Goal: Navigation & Orientation: Find specific page/section

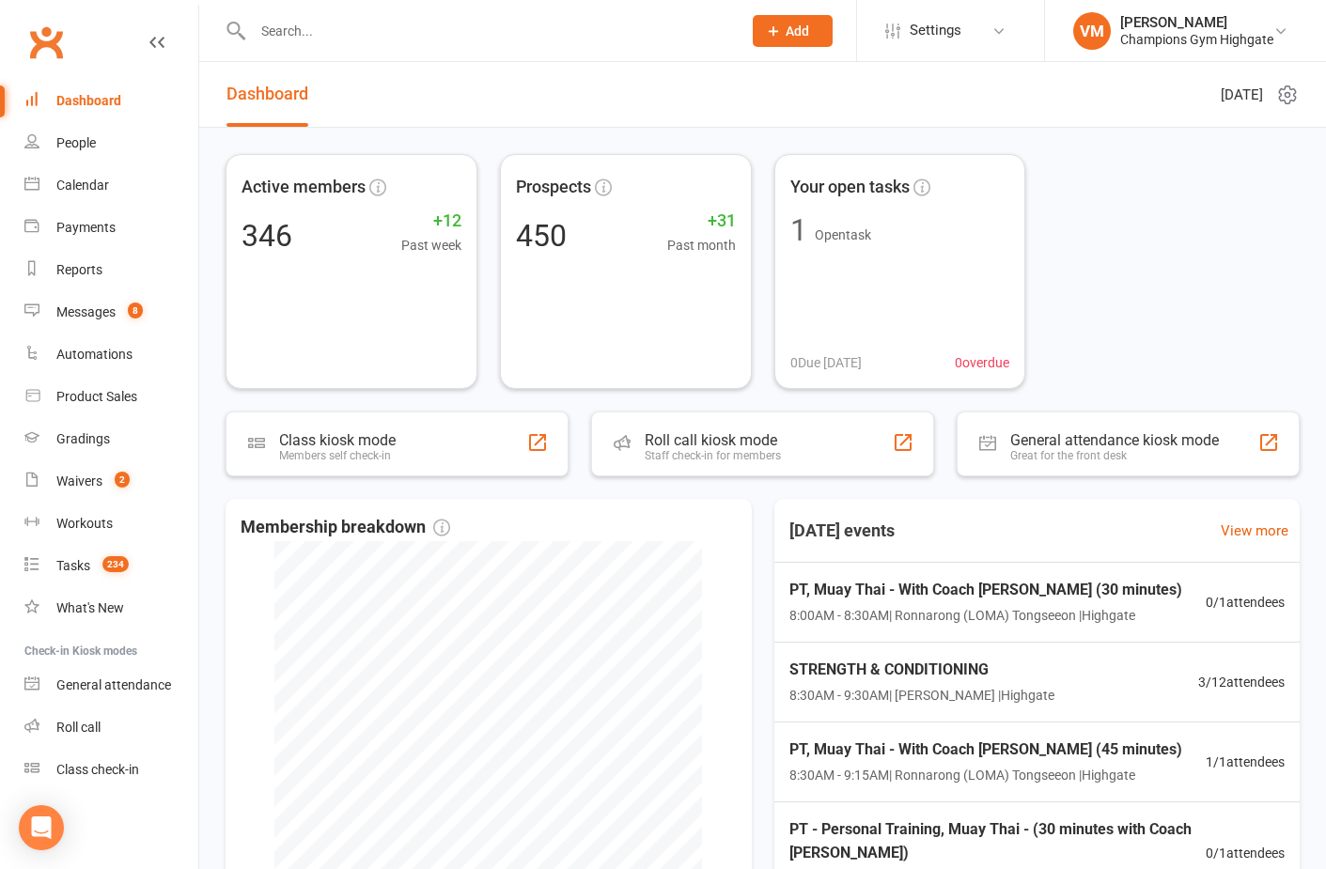
click at [101, 187] on div "Calendar" at bounding box center [82, 185] width 53 height 15
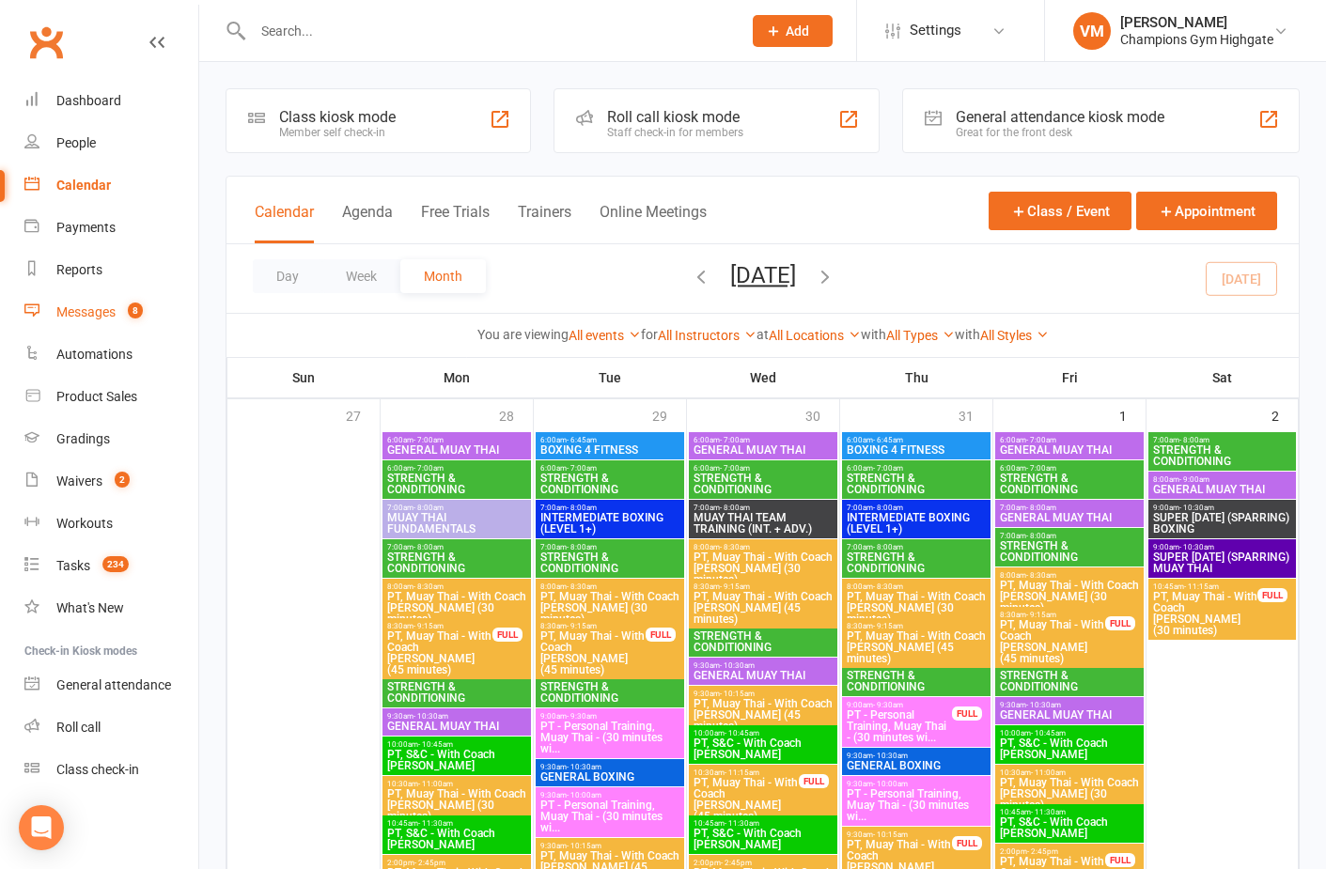
click at [124, 301] on link "Messages 8" at bounding box center [111, 312] width 174 height 42
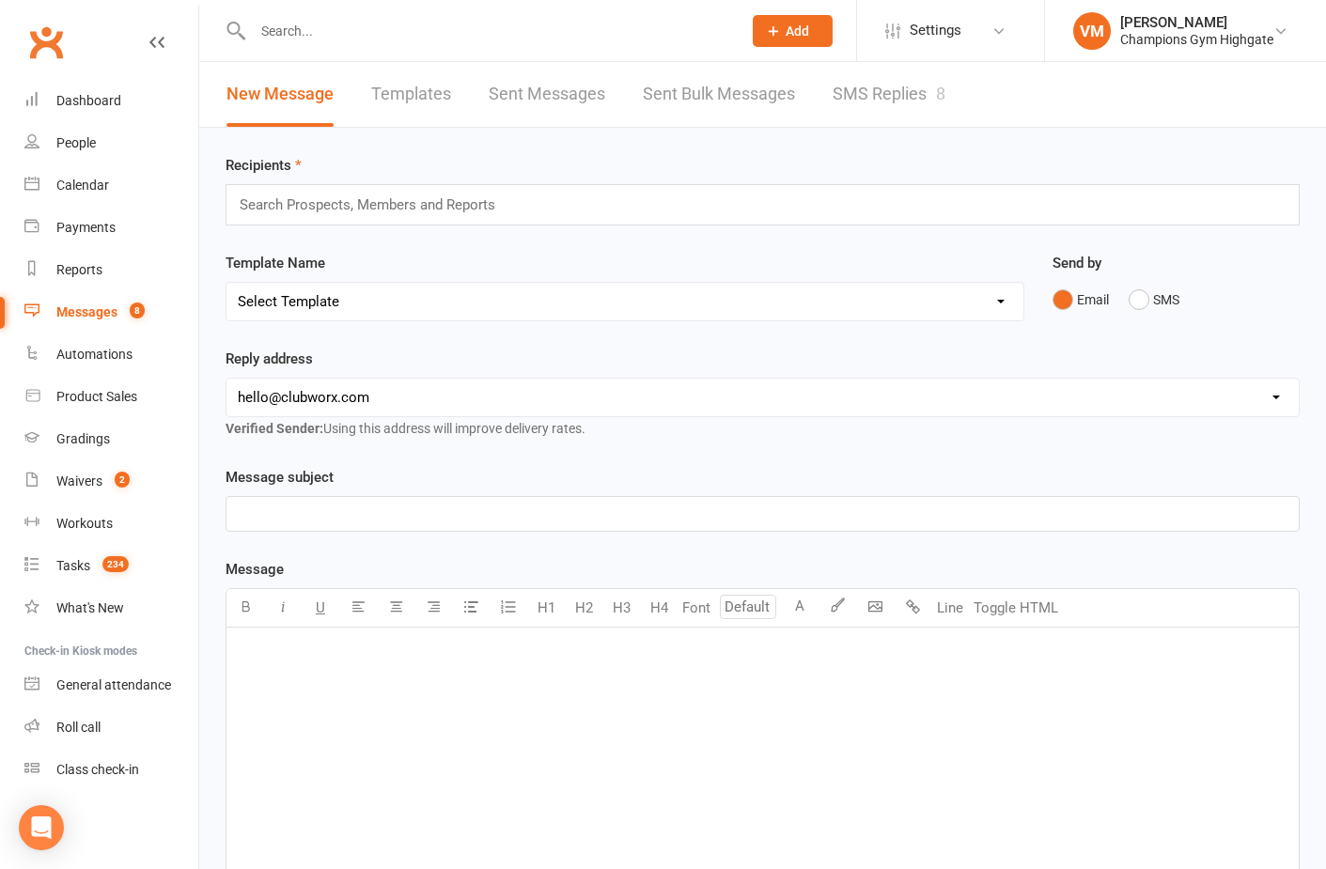
click at [863, 90] on link "SMS Replies 8" at bounding box center [889, 94] width 113 height 65
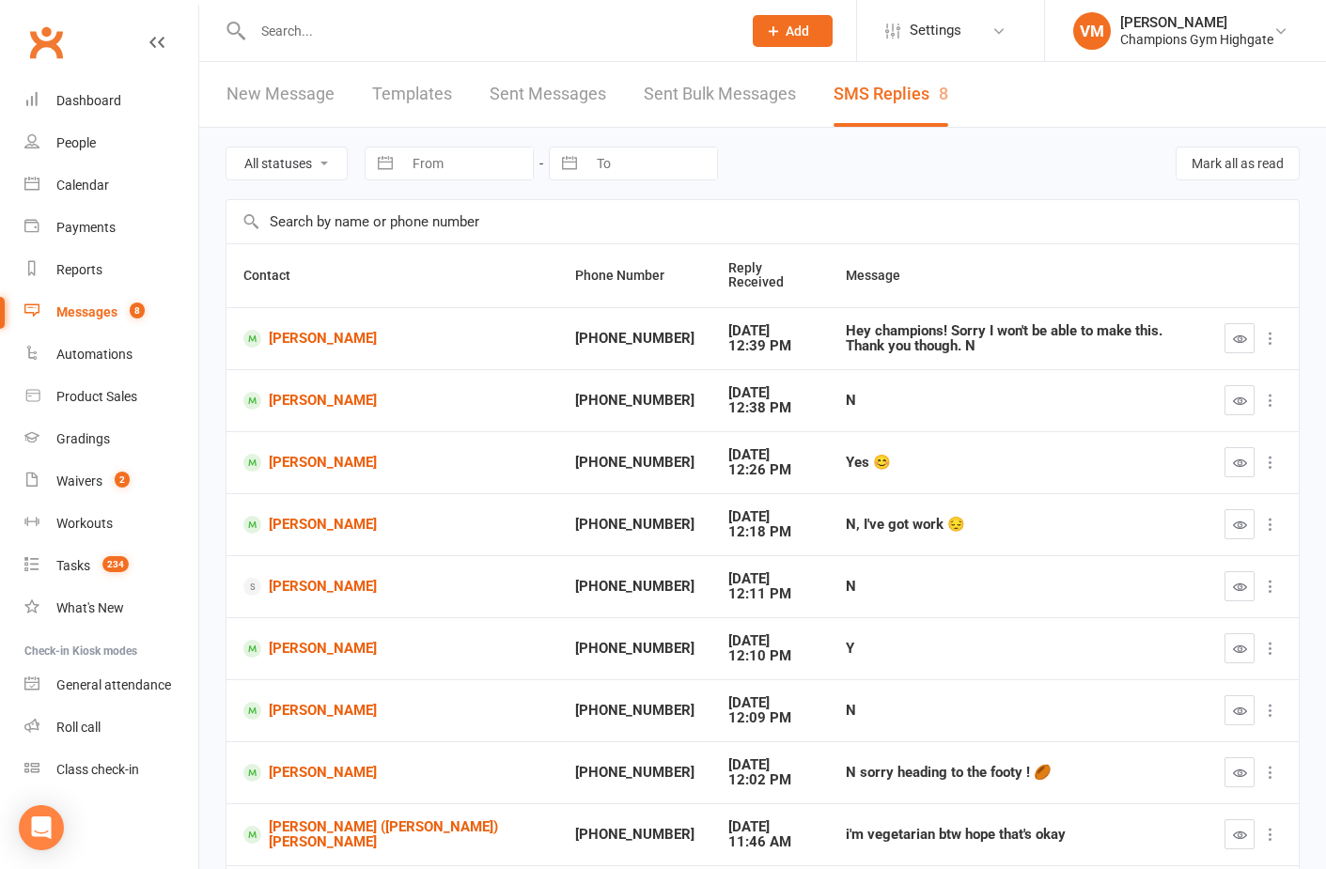
click at [533, 94] on link "Sent Messages" at bounding box center [548, 94] width 117 height 65
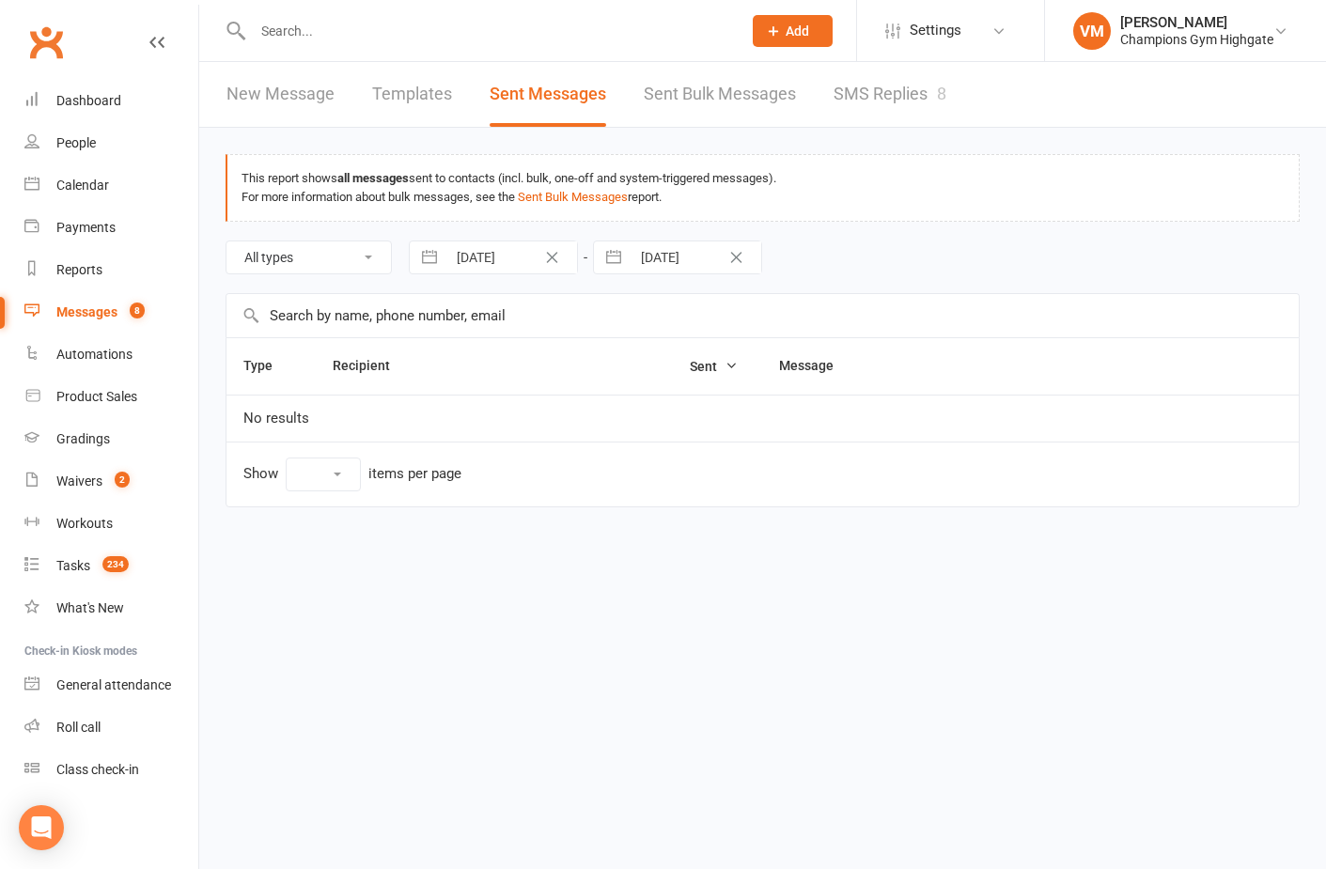
select select "10"
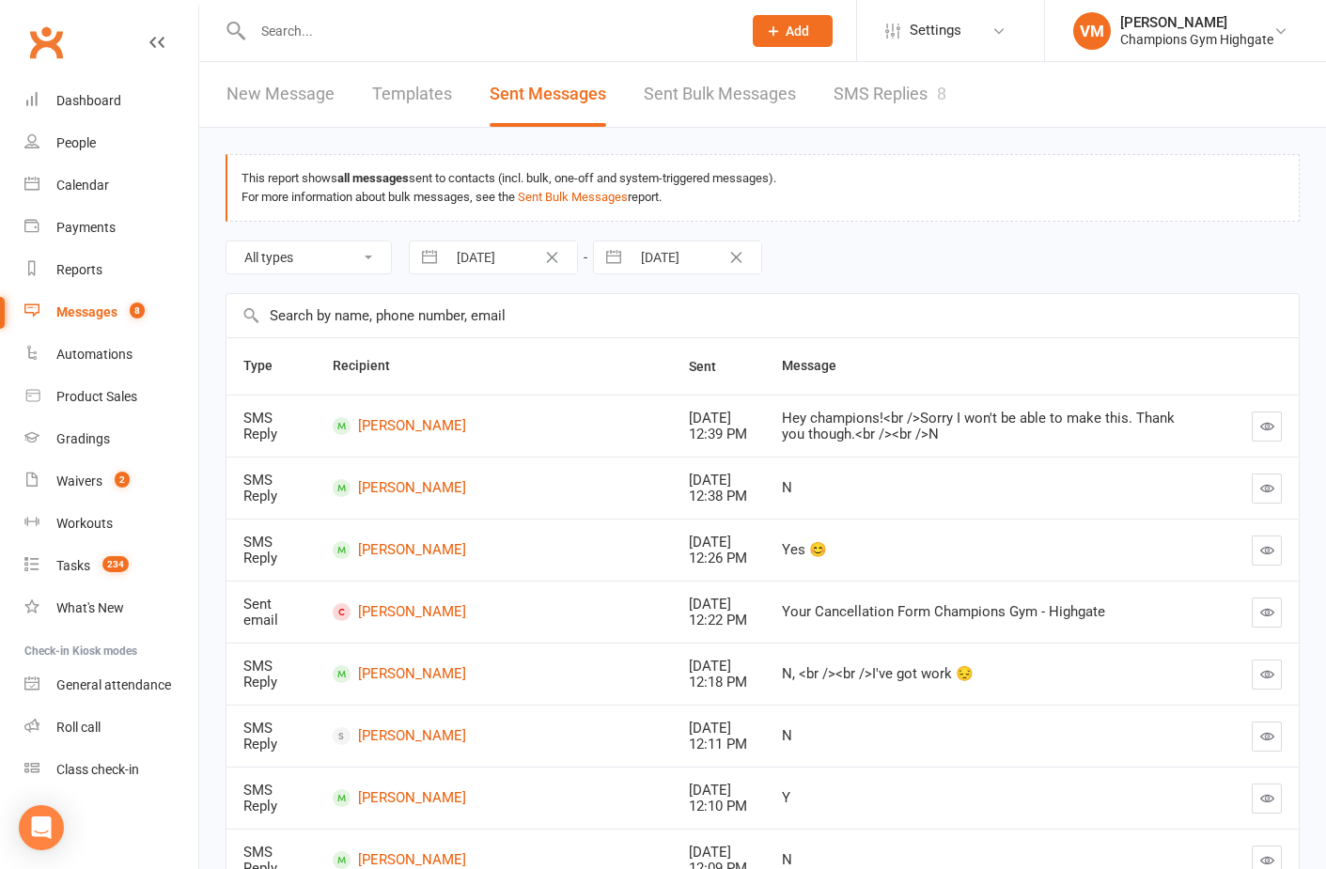
click at [268, 425] on div "SMS Reply" at bounding box center [270, 426] width 55 height 31
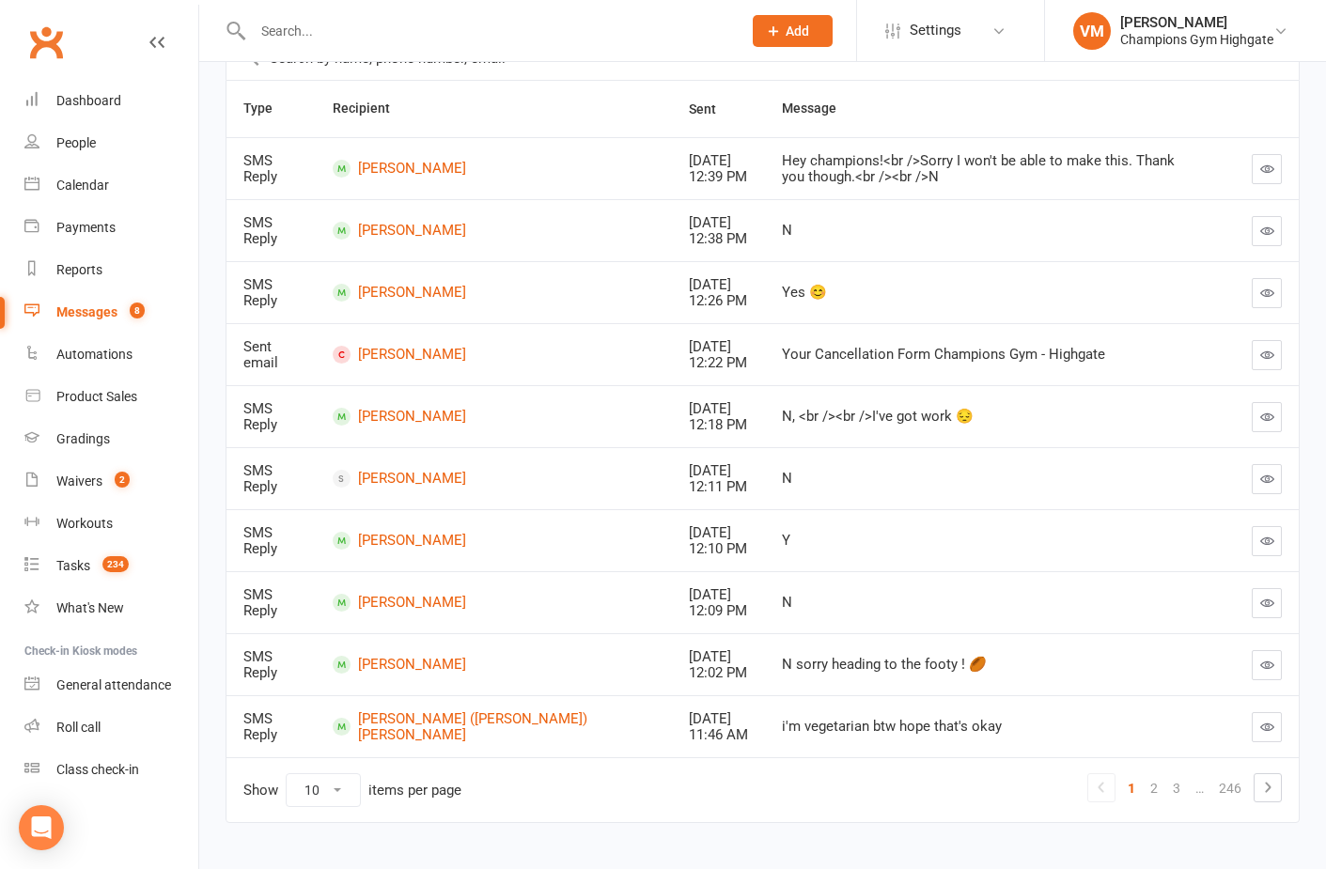
scroll to position [291, 0]
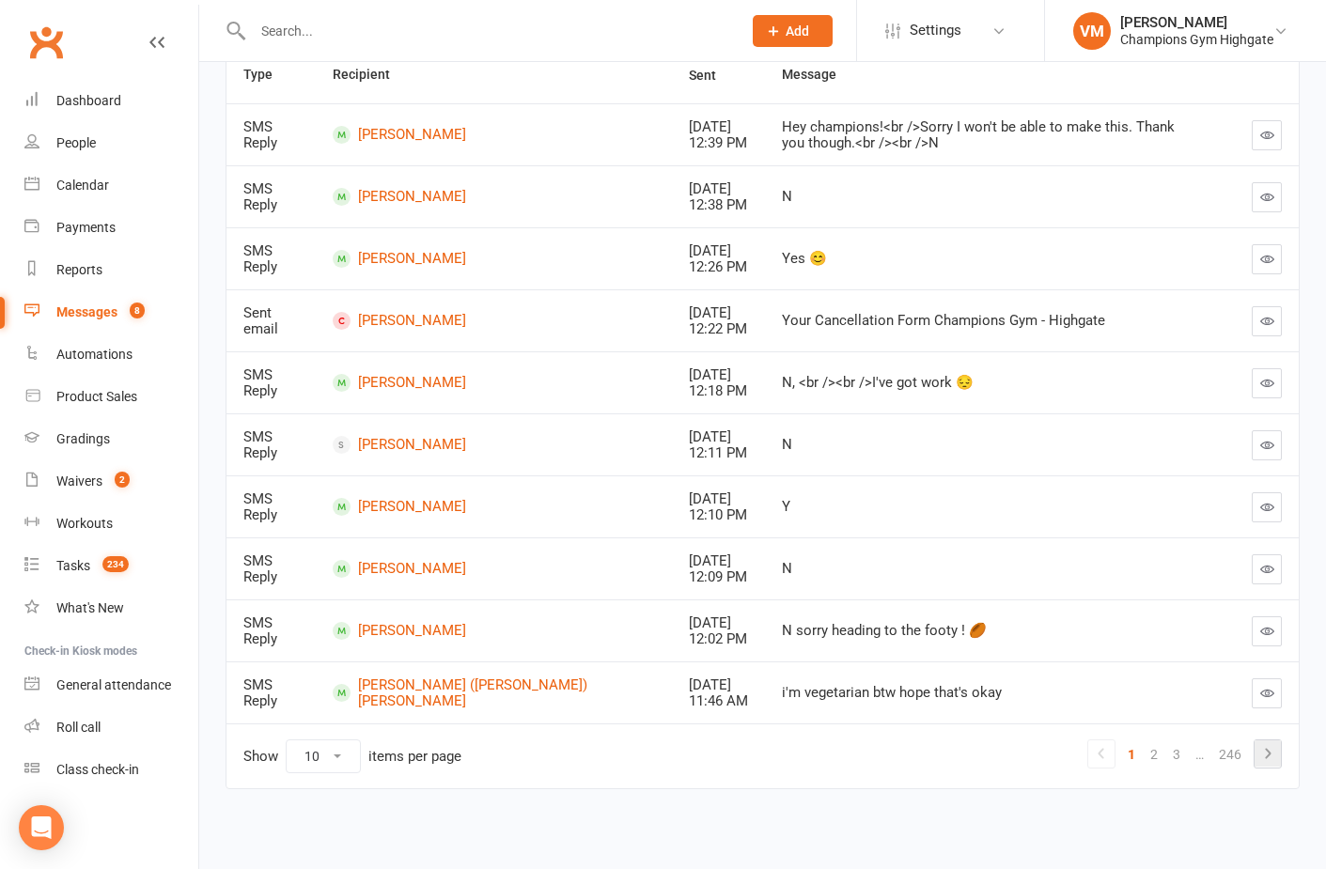
click at [1256, 754] on icon at bounding box center [1267, 753] width 23 height 23
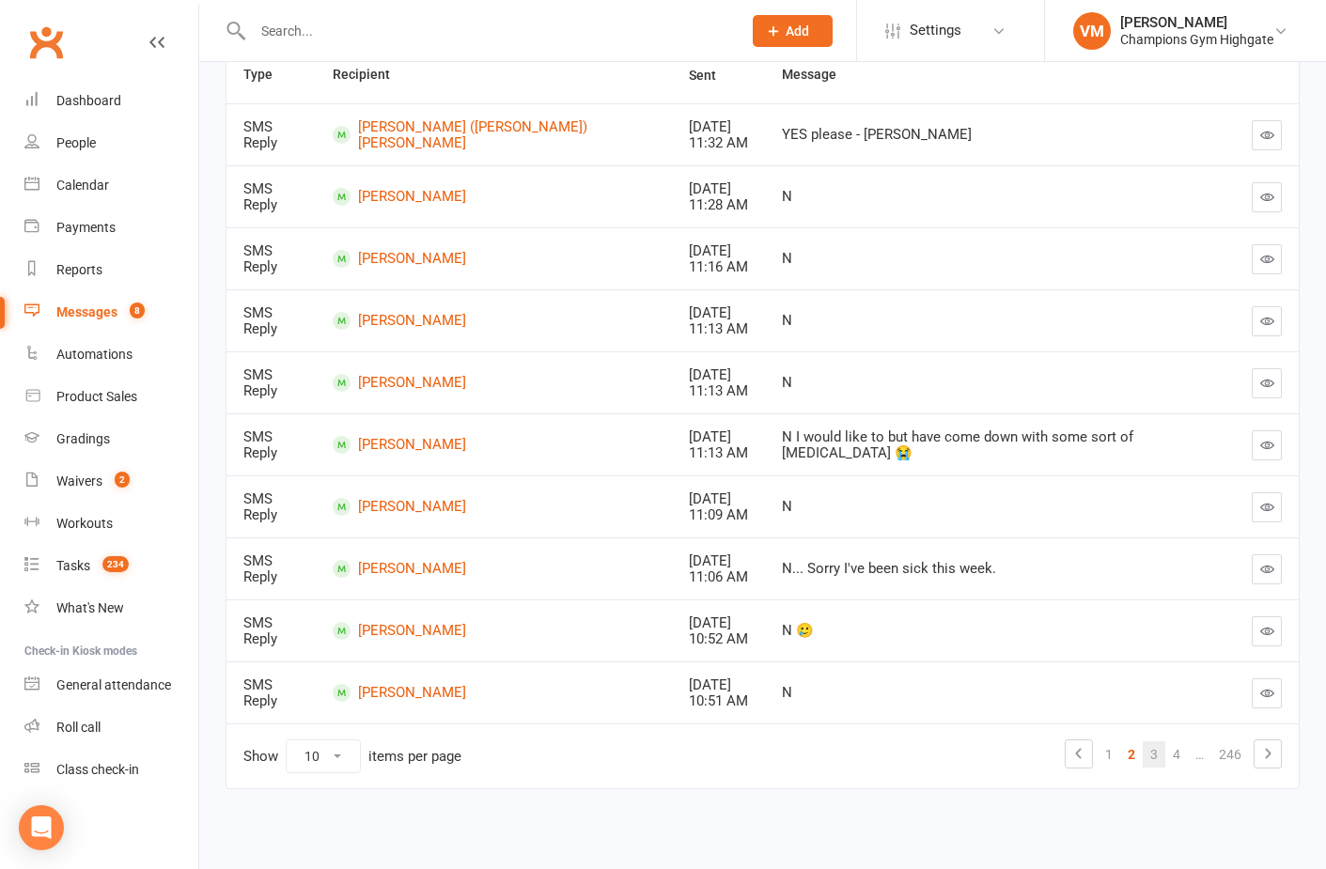
click at [1157, 756] on link "3" at bounding box center [1154, 754] width 23 height 26
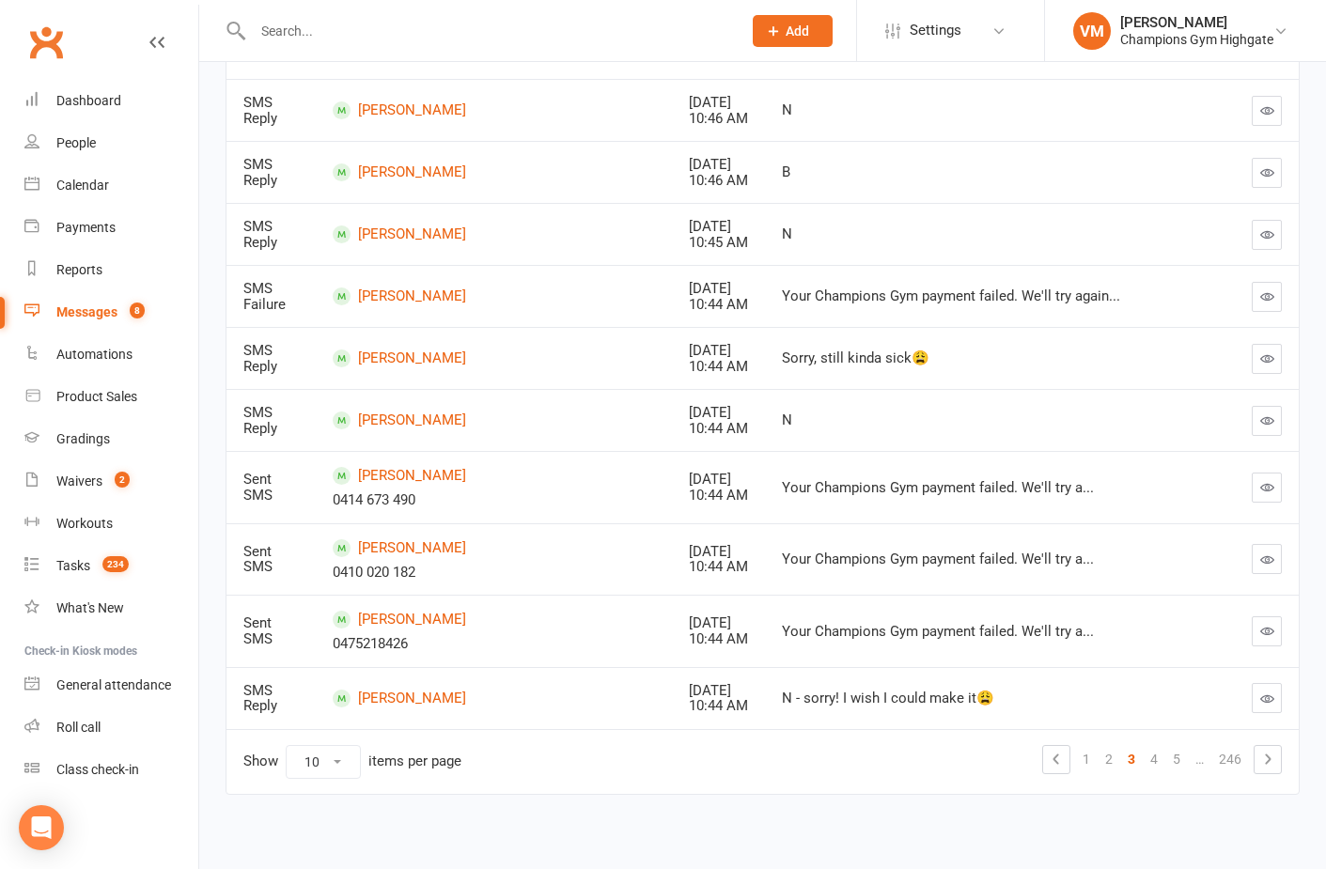
scroll to position [320, 0]
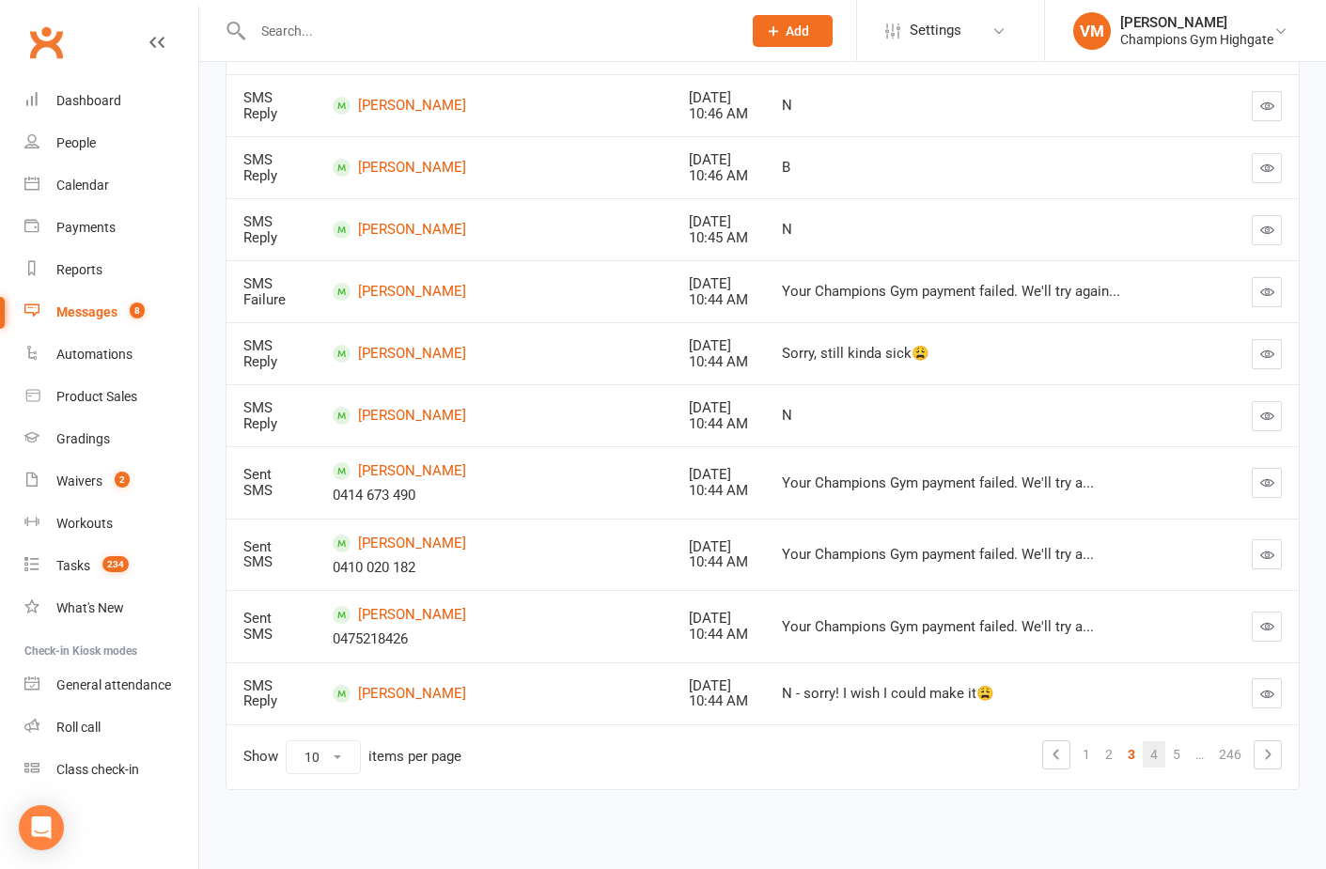
click at [1158, 757] on link "4" at bounding box center [1154, 754] width 23 height 26
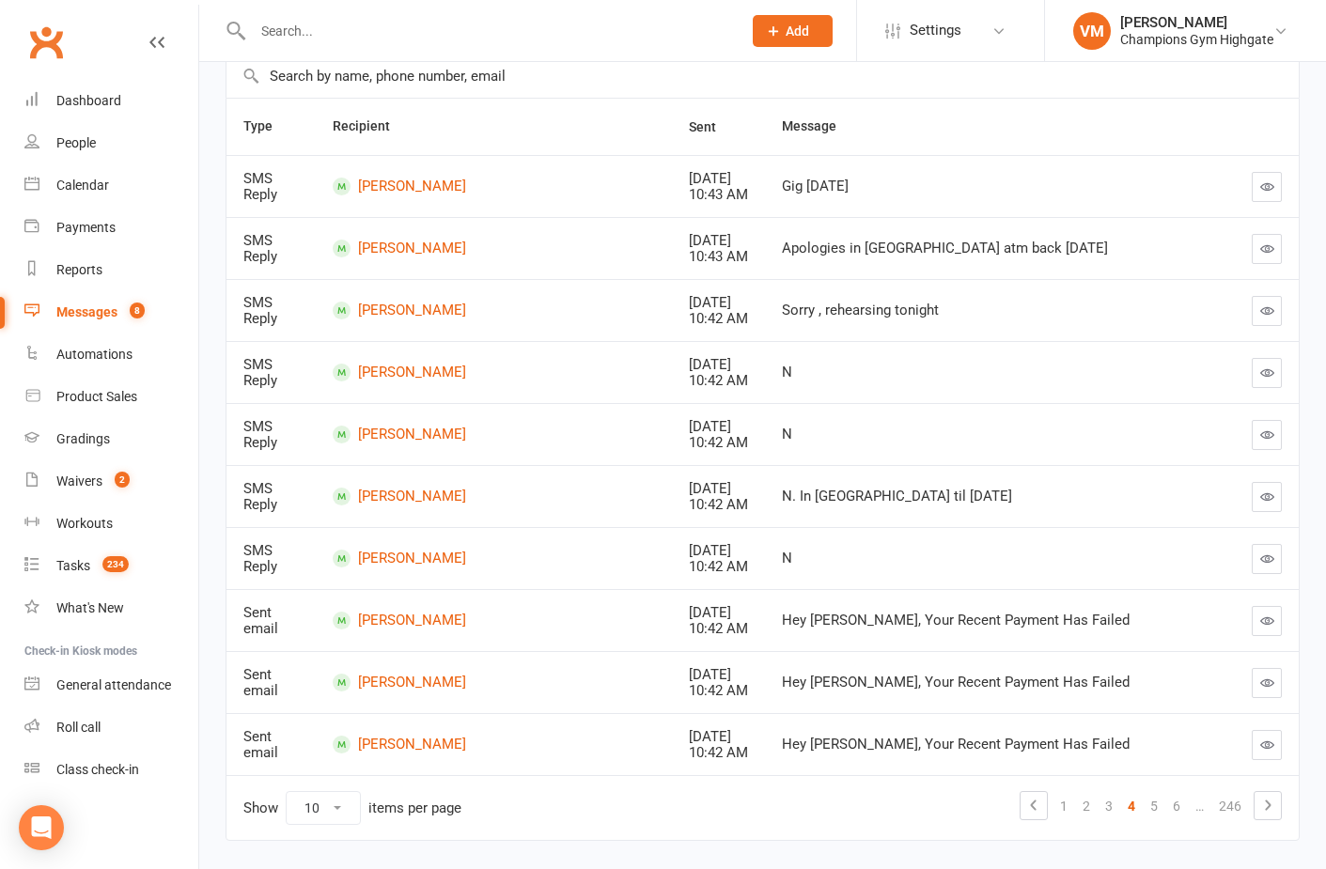
scroll to position [251, 0]
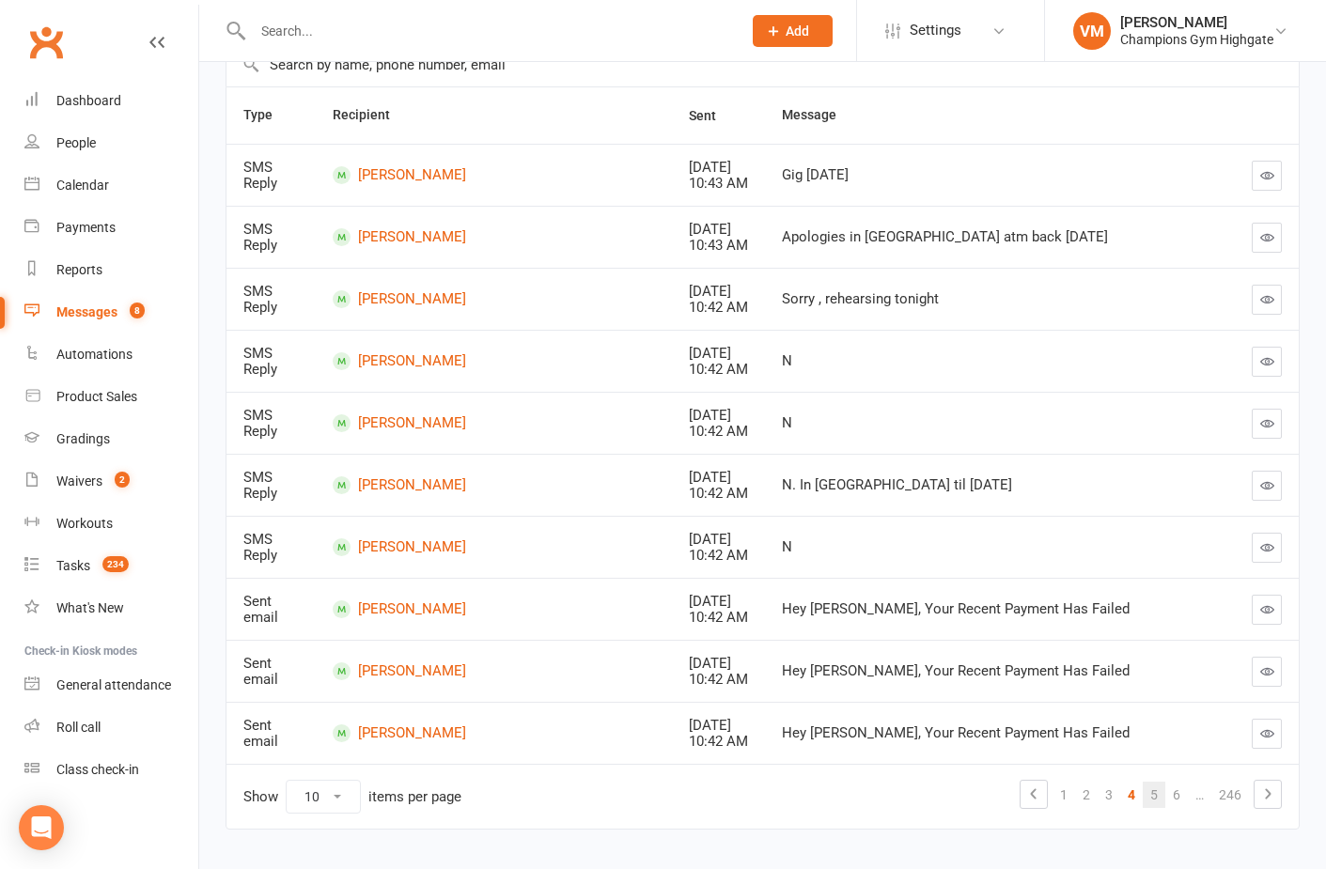
click at [1155, 790] on link "5" at bounding box center [1154, 795] width 23 height 26
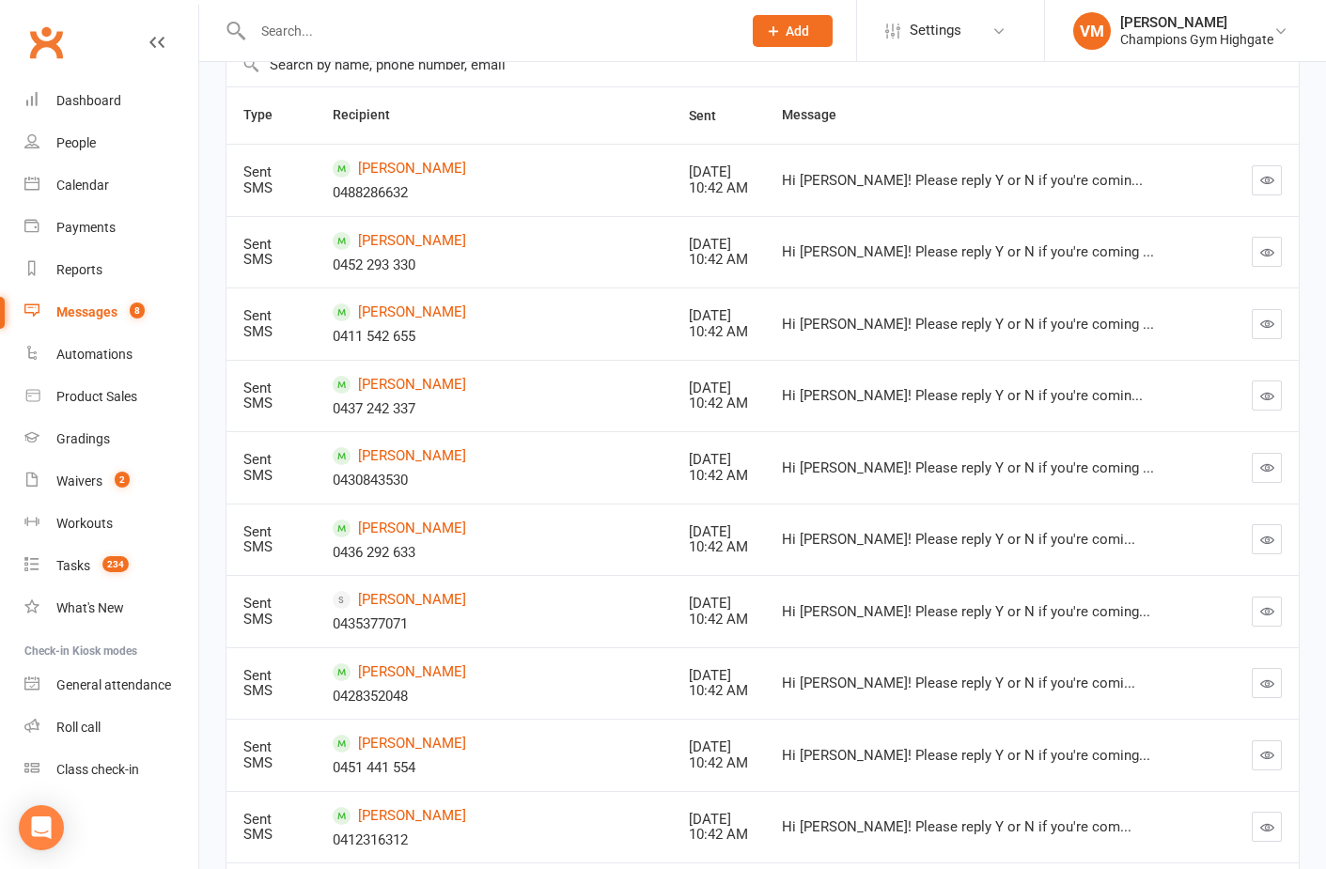
scroll to position [390, 0]
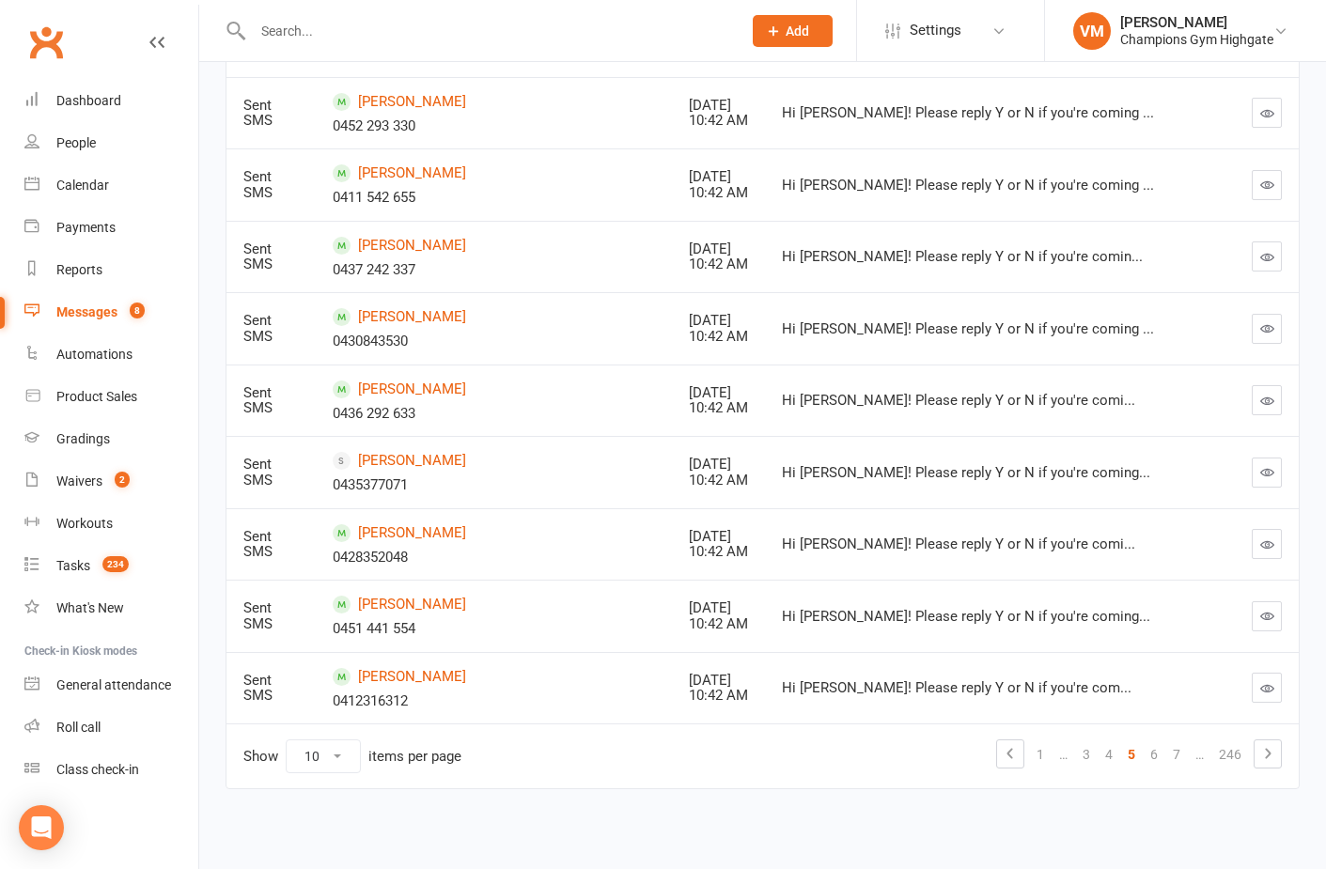
click at [929, 686] on div "Hi [PERSON_NAME]! Please reply Y or N if you're com..." at bounding box center [987, 688] width 411 height 16
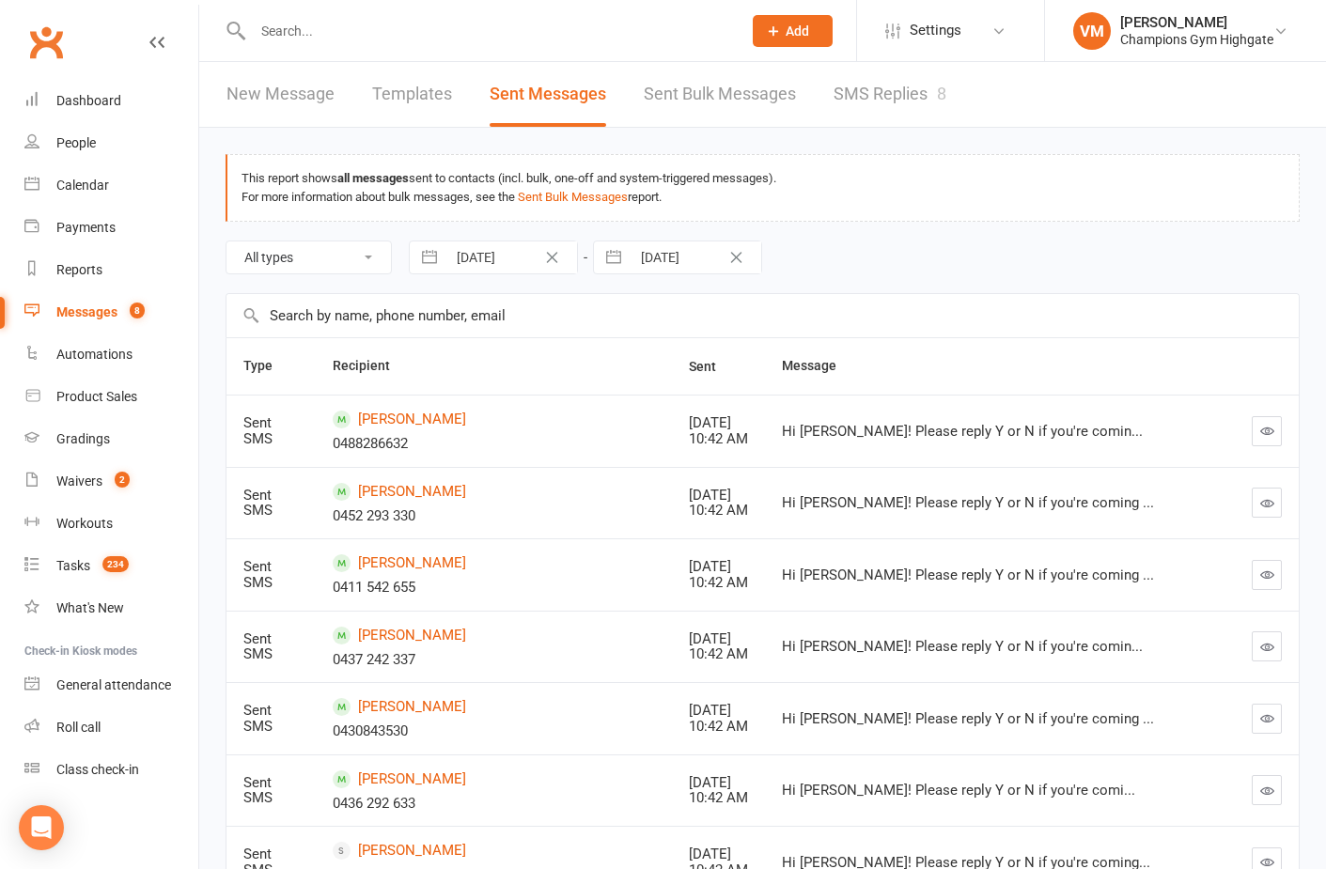
click at [366, 259] on select "All types Emails SMSes SMS Replies Failed SMSes Email Unsubscribes SMS Unsubscr…" at bounding box center [308, 258] width 164 height 32
click at [688, 91] on link "Sent Bulk Messages" at bounding box center [720, 94] width 152 height 65
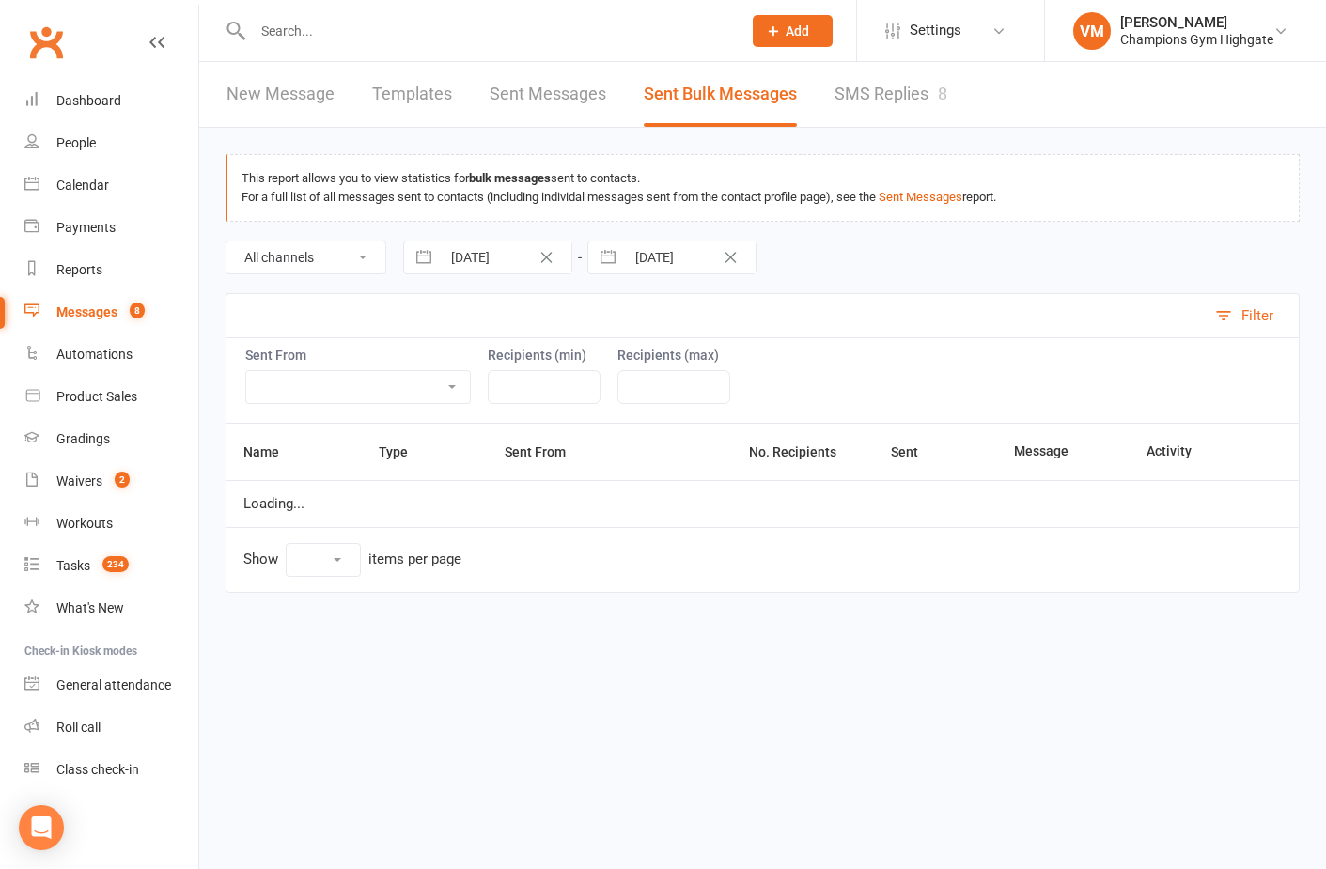
select select "10"
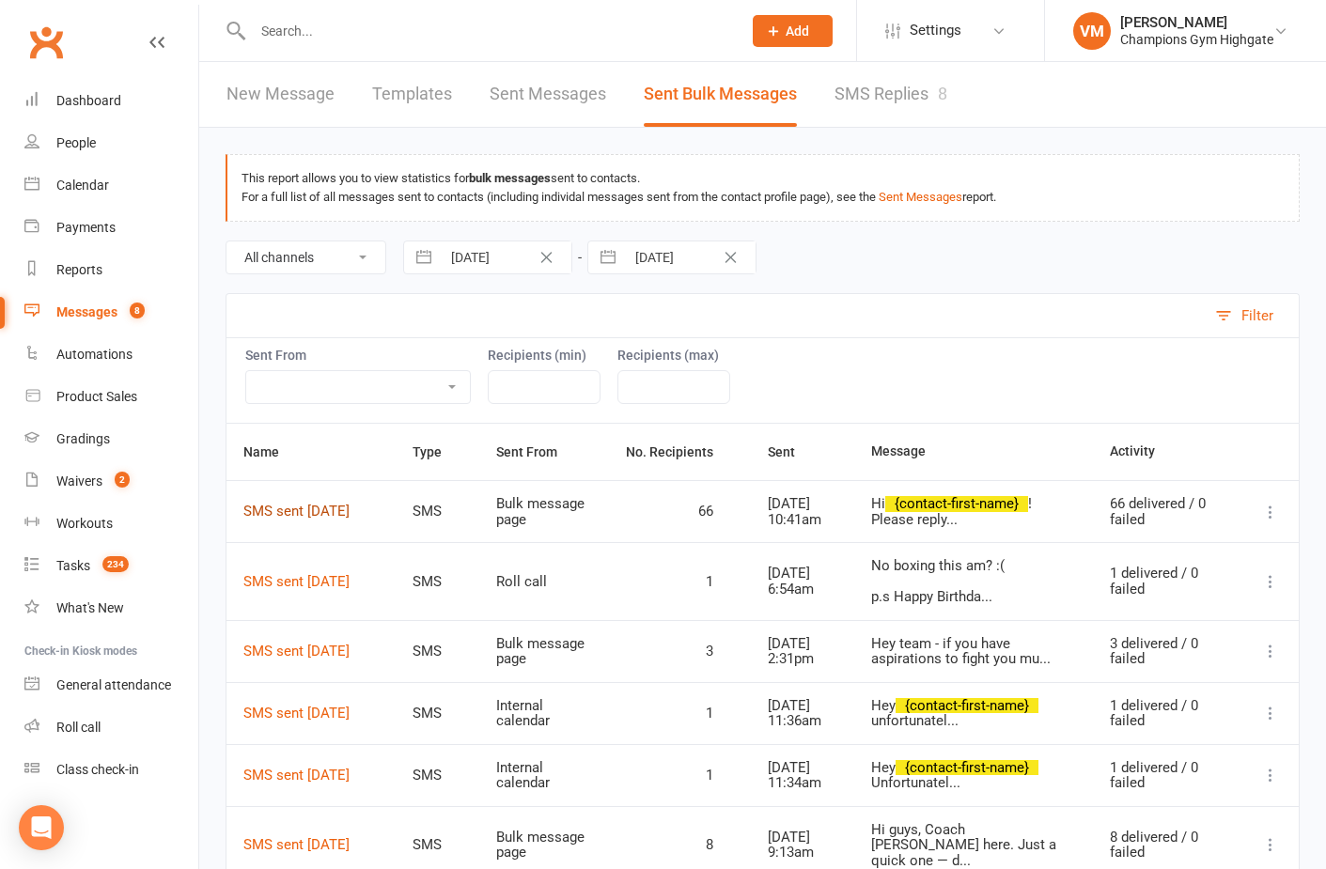
click at [310, 503] on link "SMS sent [DATE]" at bounding box center [296, 511] width 106 height 17
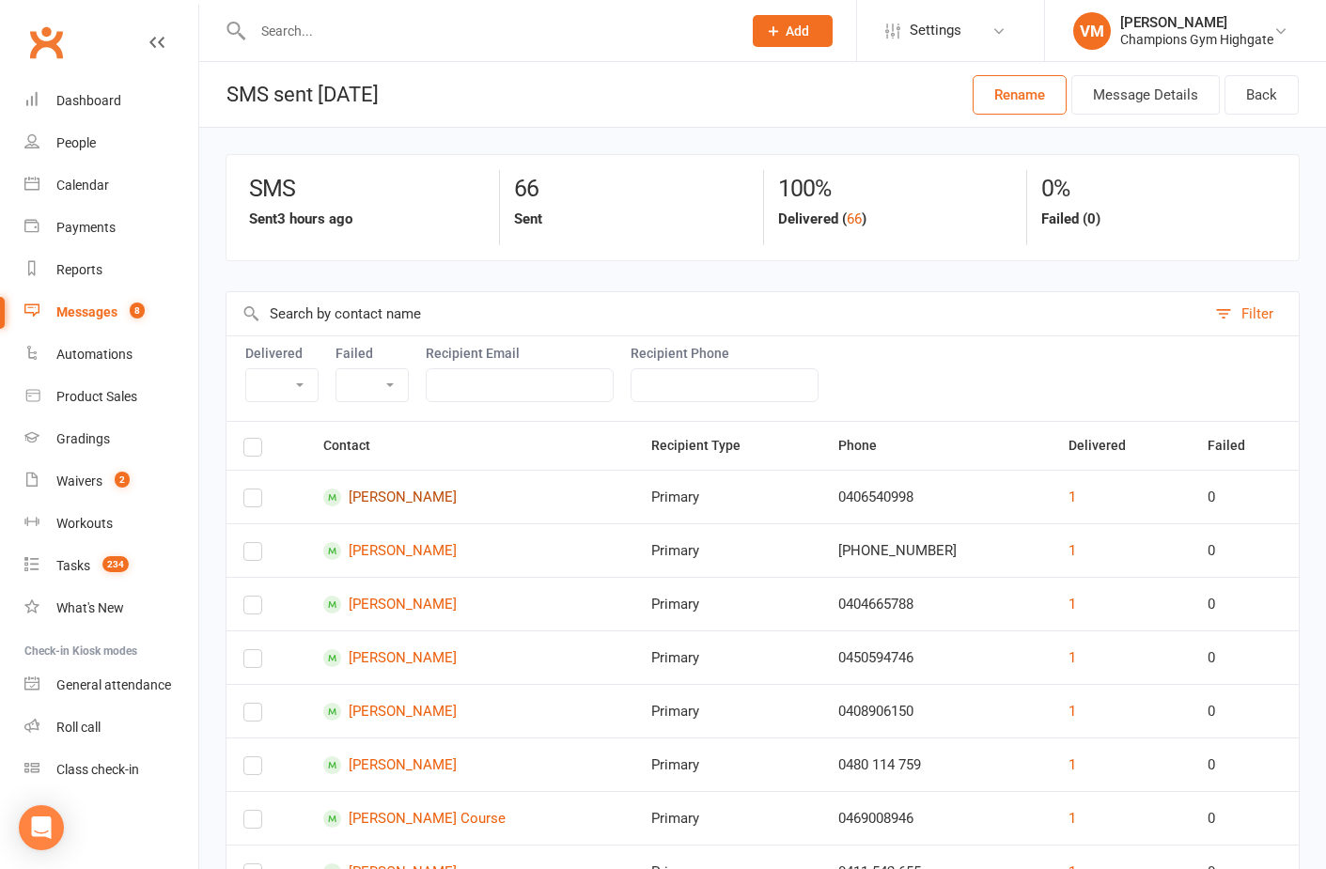
click at [383, 493] on link "[PERSON_NAME]" at bounding box center [470, 498] width 294 height 18
click at [113, 98] on div "Dashboard" at bounding box center [88, 100] width 65 height 15
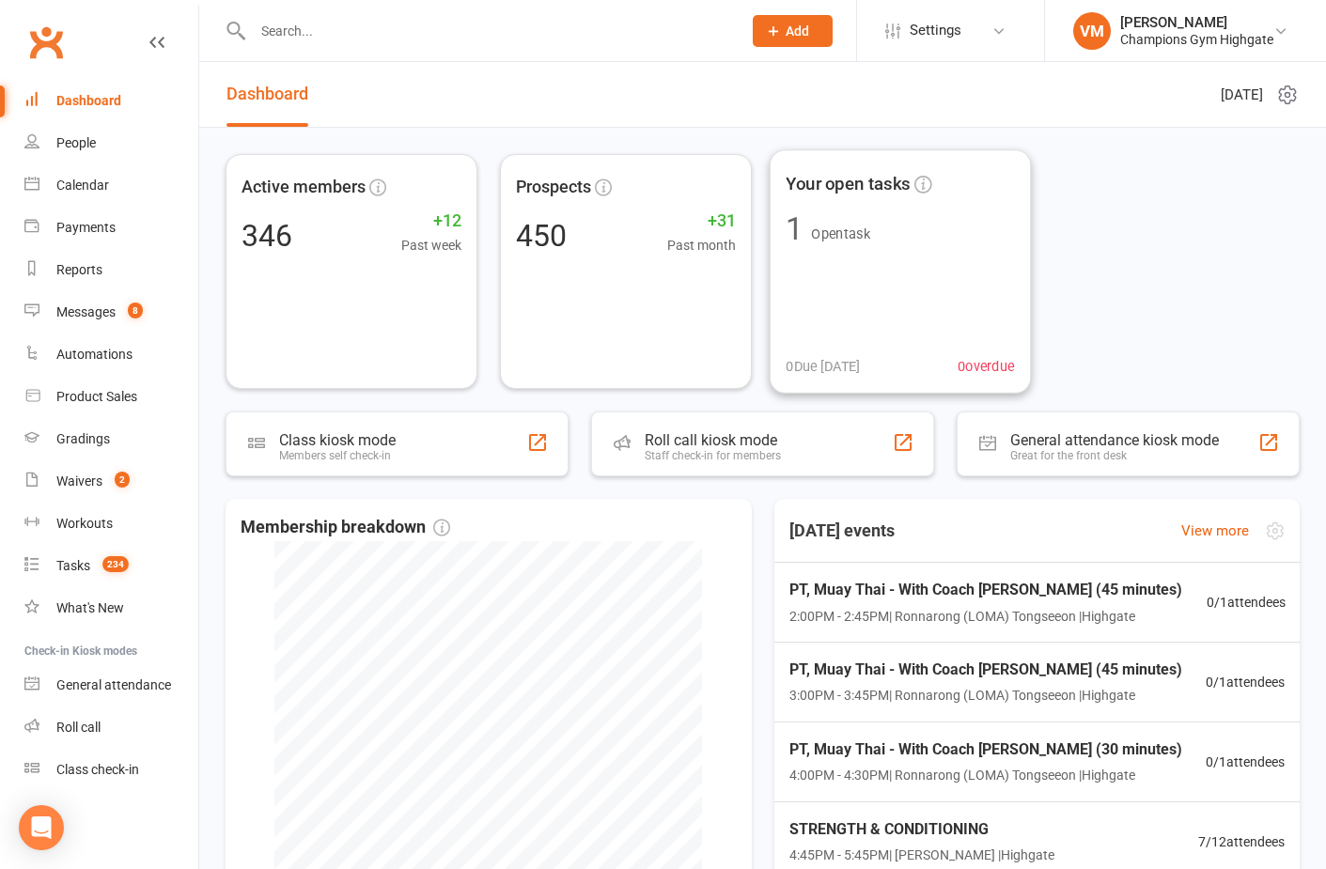
scroll to position [241, 0]
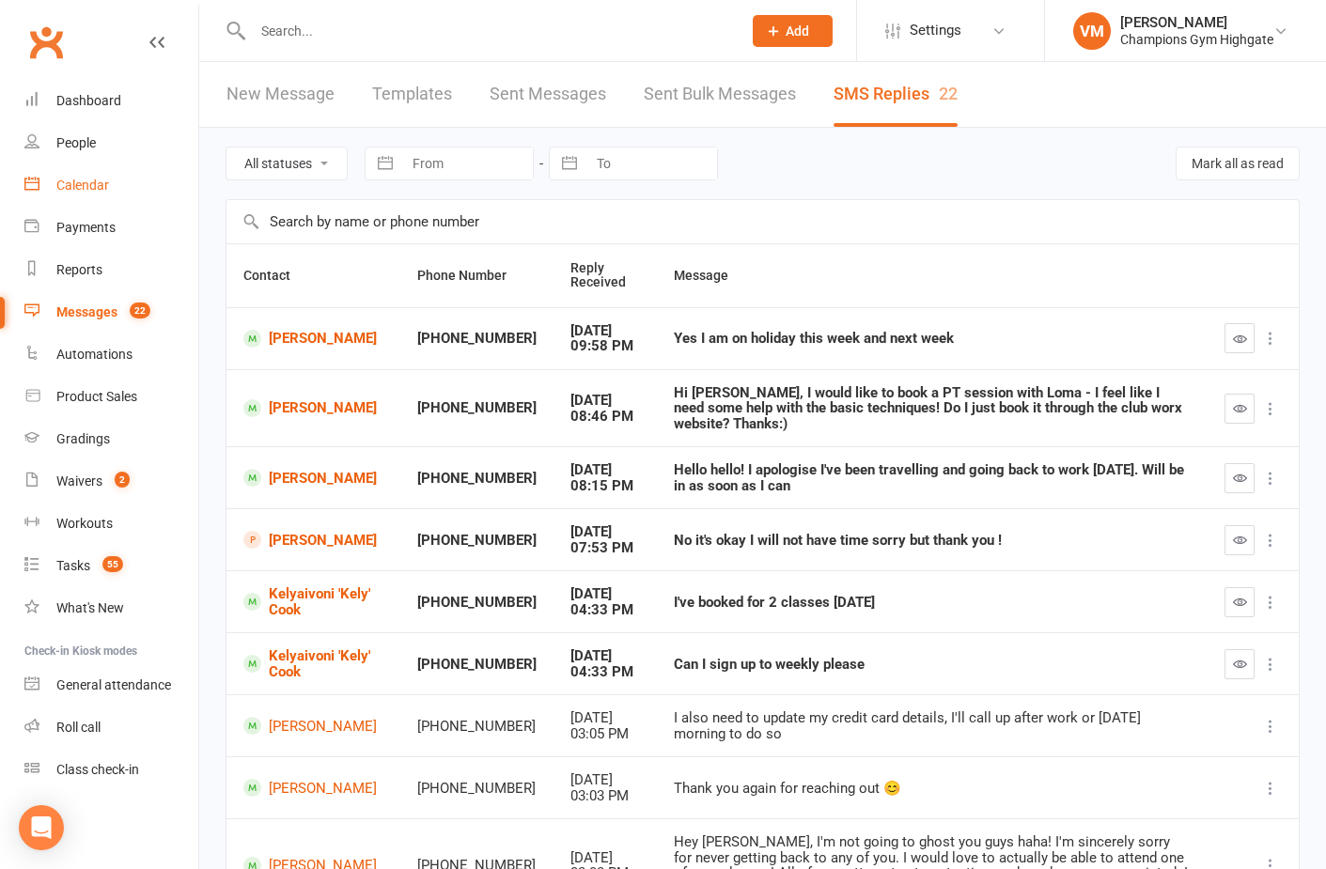
click at [100, 175] on link "Calendar" at bounding box center [111, 185] width 174 height 42
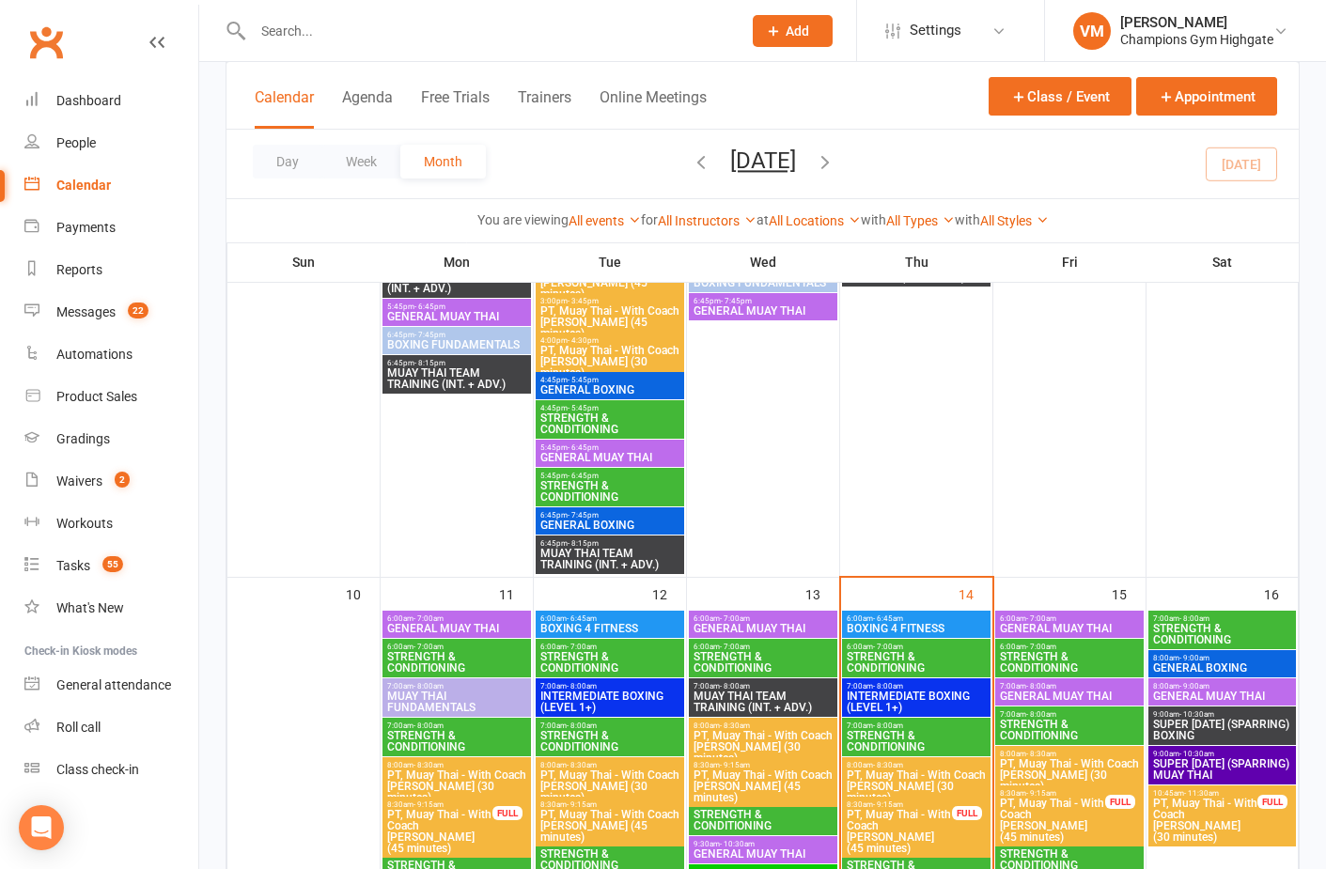
scroll to position [1860, 0]
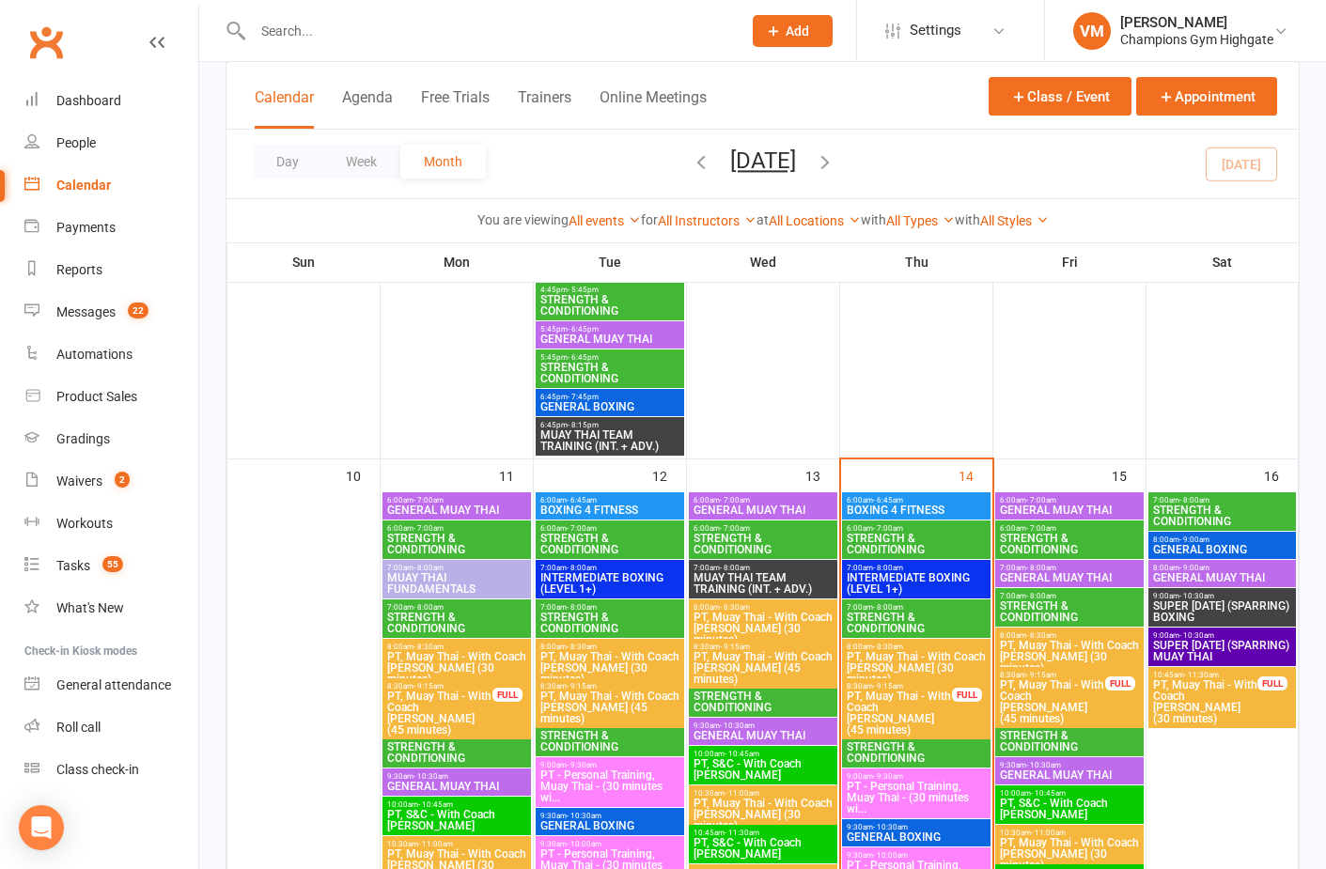
click at [885, 741] on span "STRENGTH & CONDITIONING" at bounding box center [916, 752] width 141 height 23
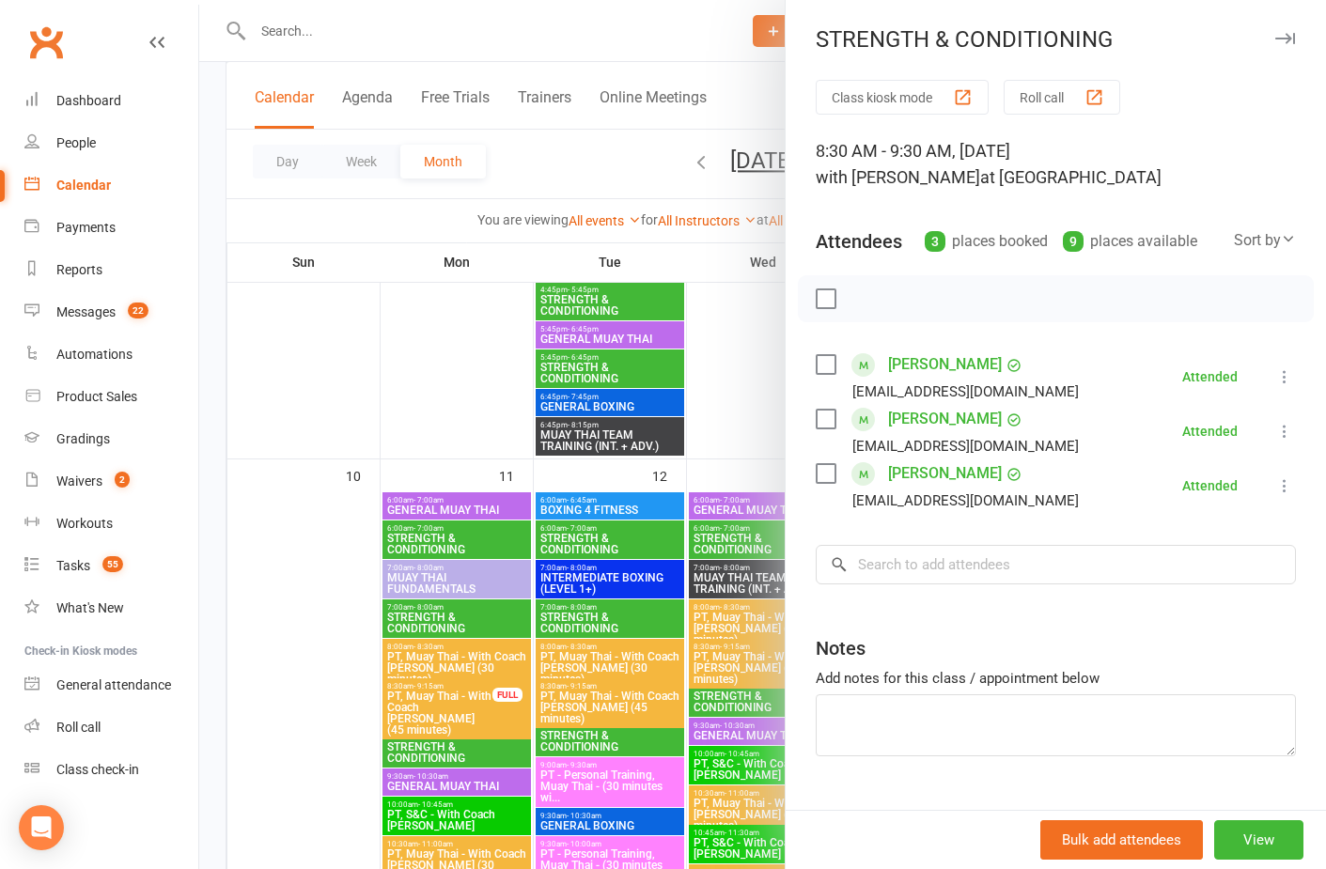
click at [731, 495] on div at bounding box center [762, 434] width 1127 height 869
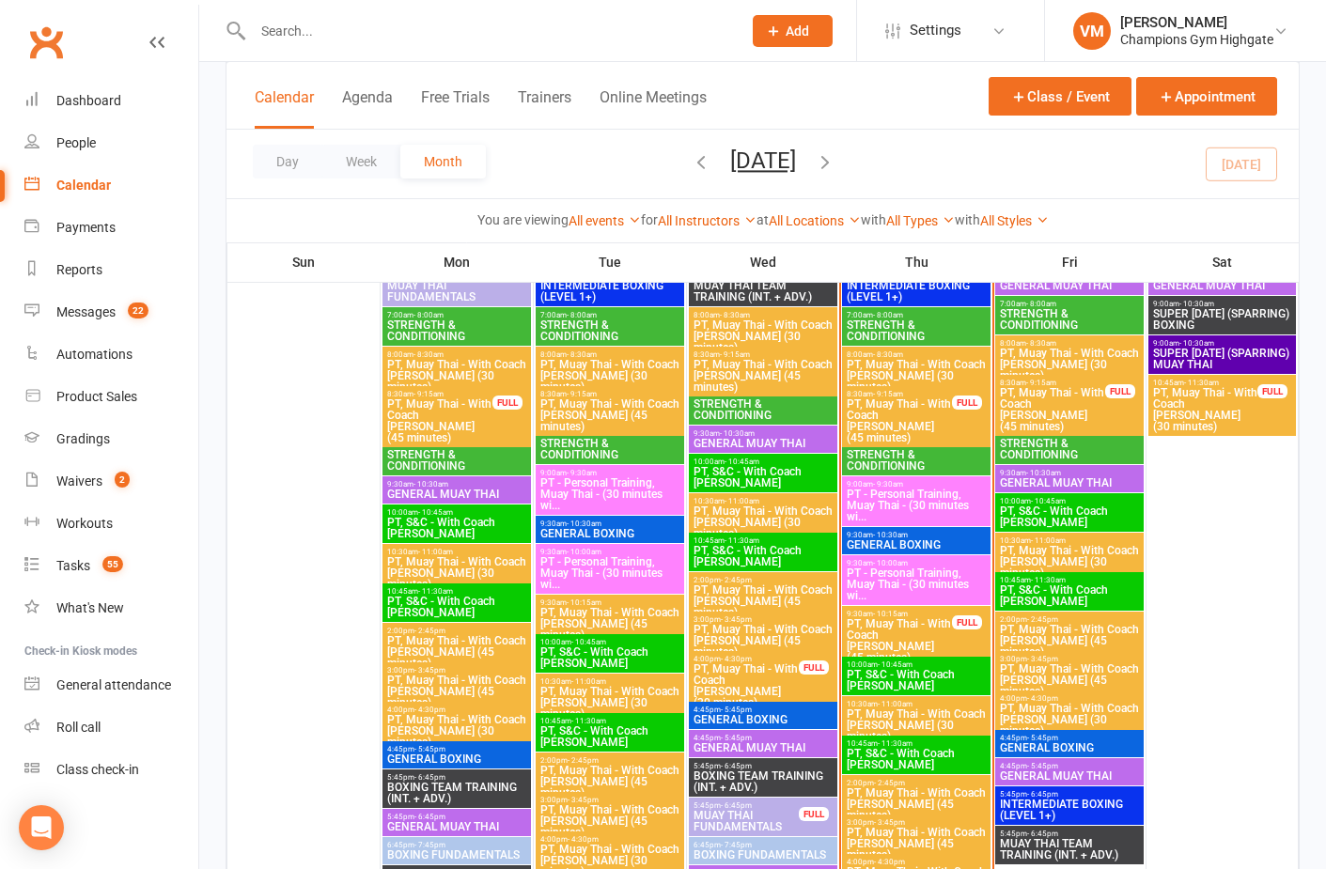
scroll to position [2238, 0]
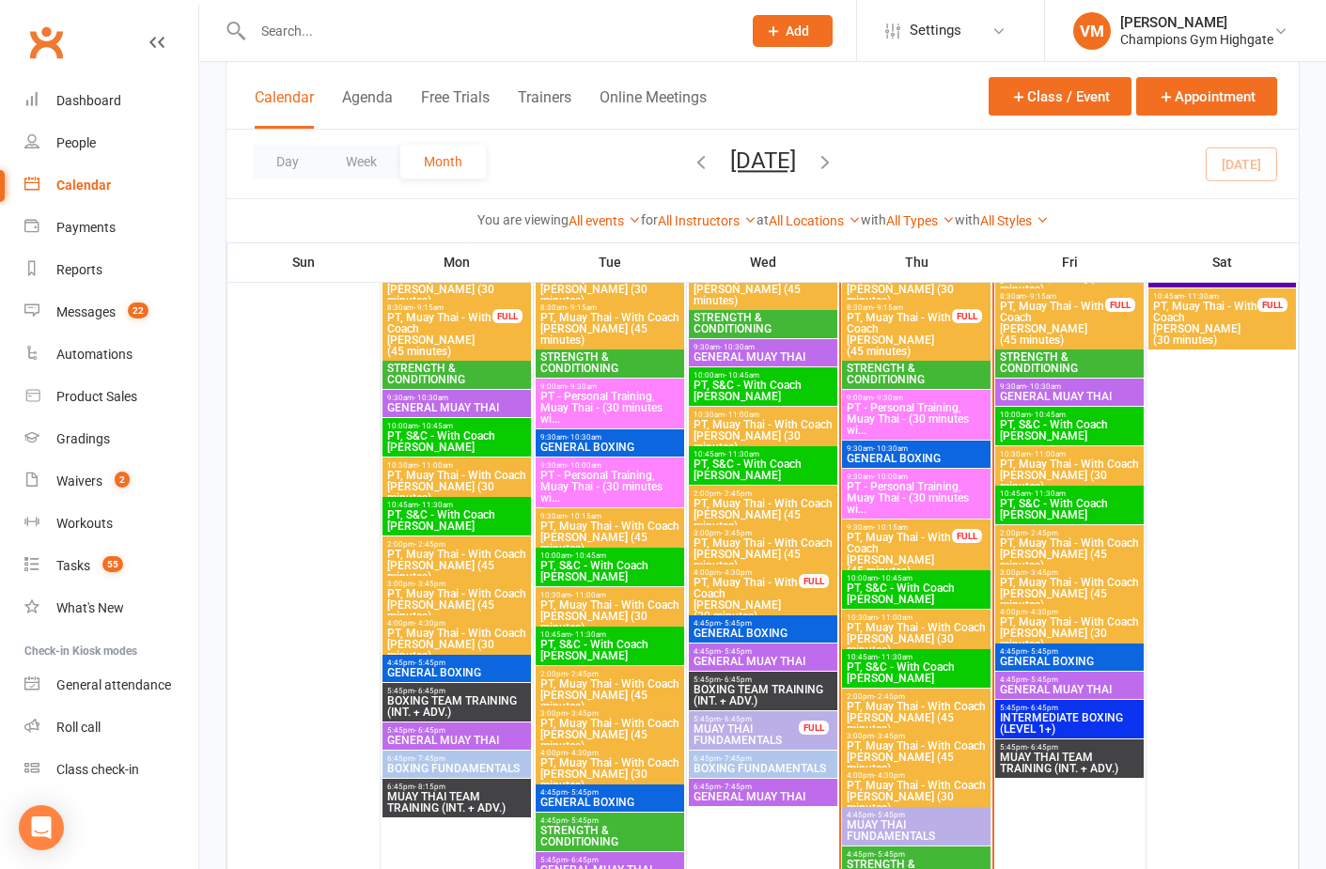
click at [893, 845] on div at bounding box center [917, 568] width 148 height 908
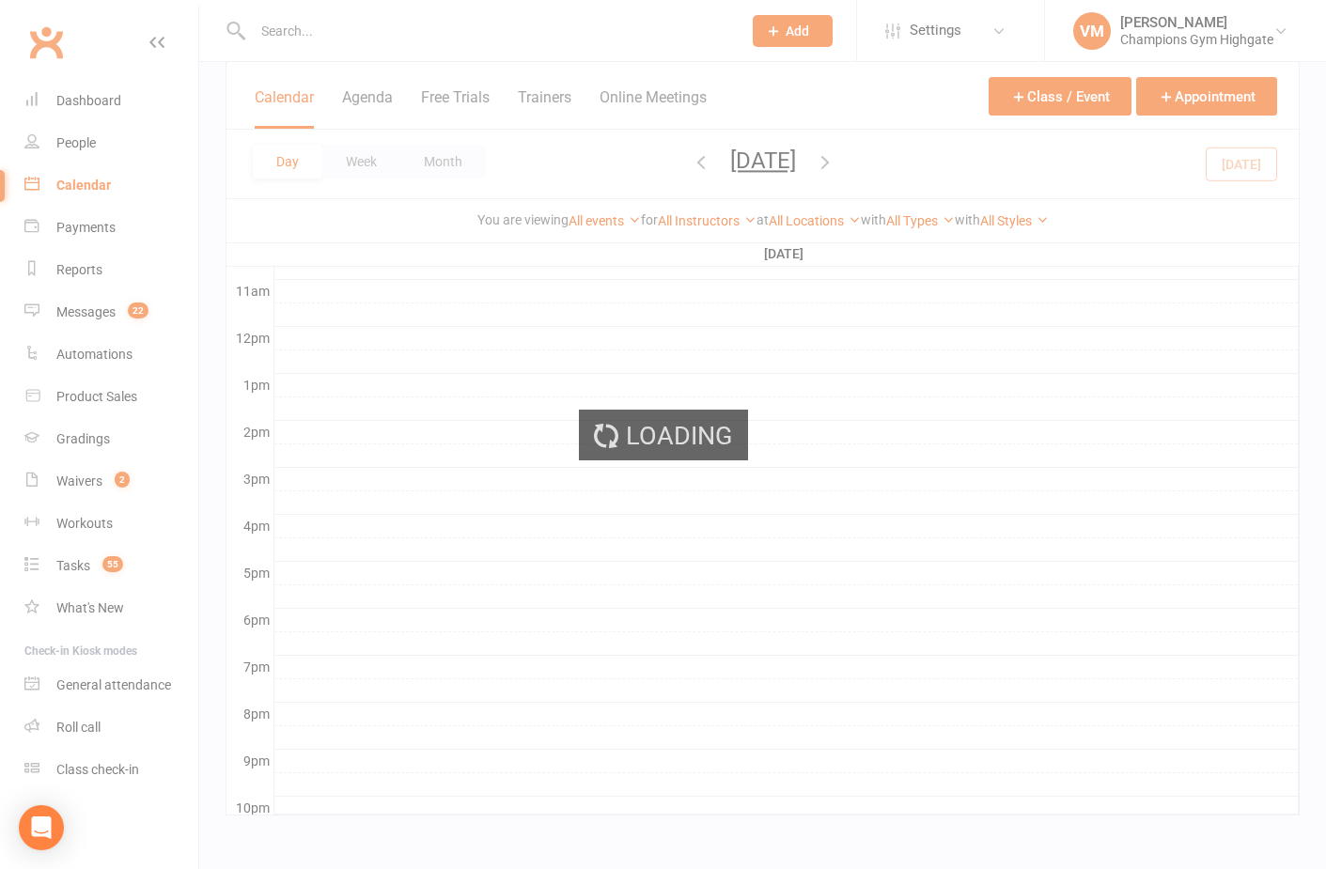
scroll to position [0, 0]
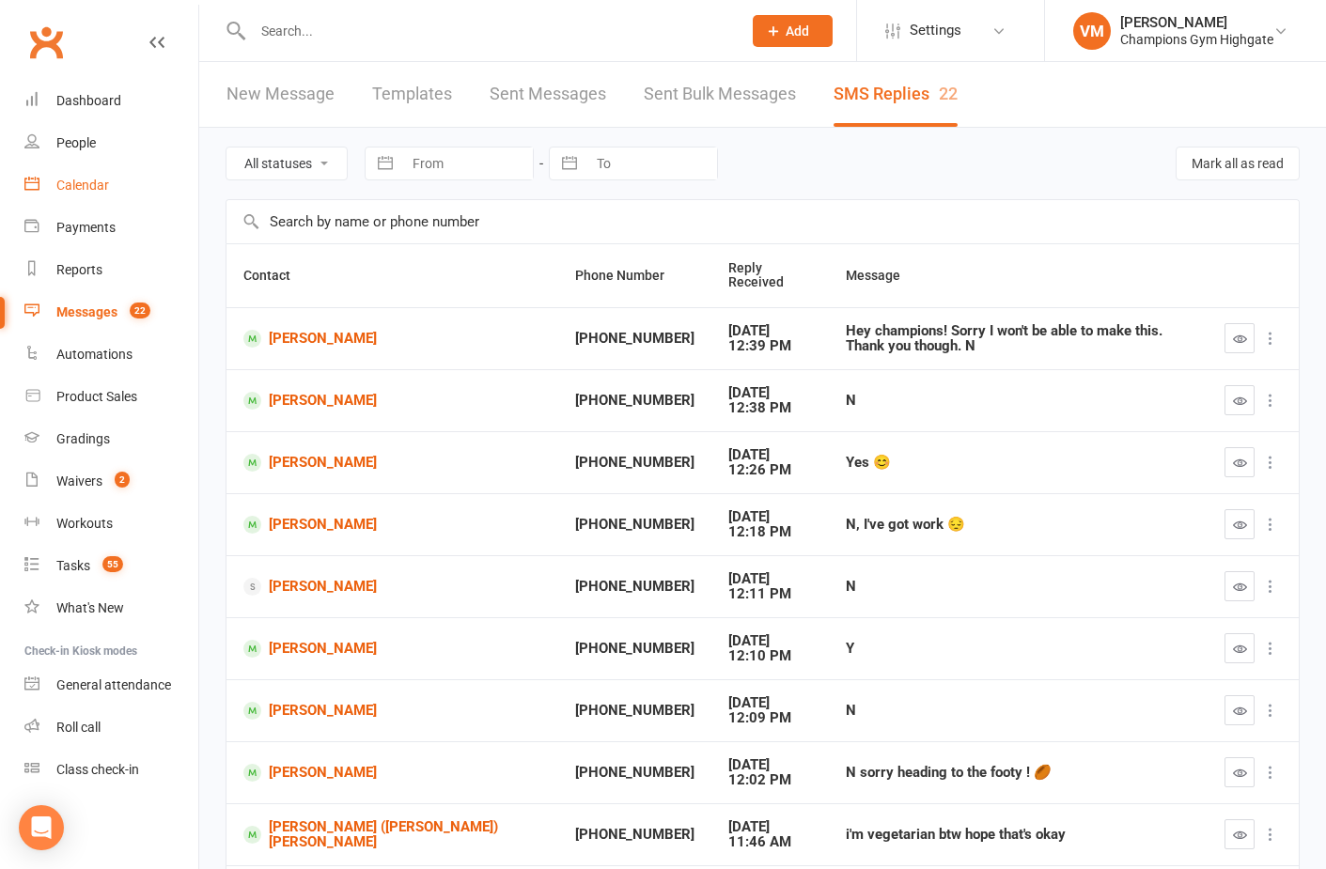
click at [94, 184] on div "Calendar" at bounding box center [82, 185] width 53 height 15
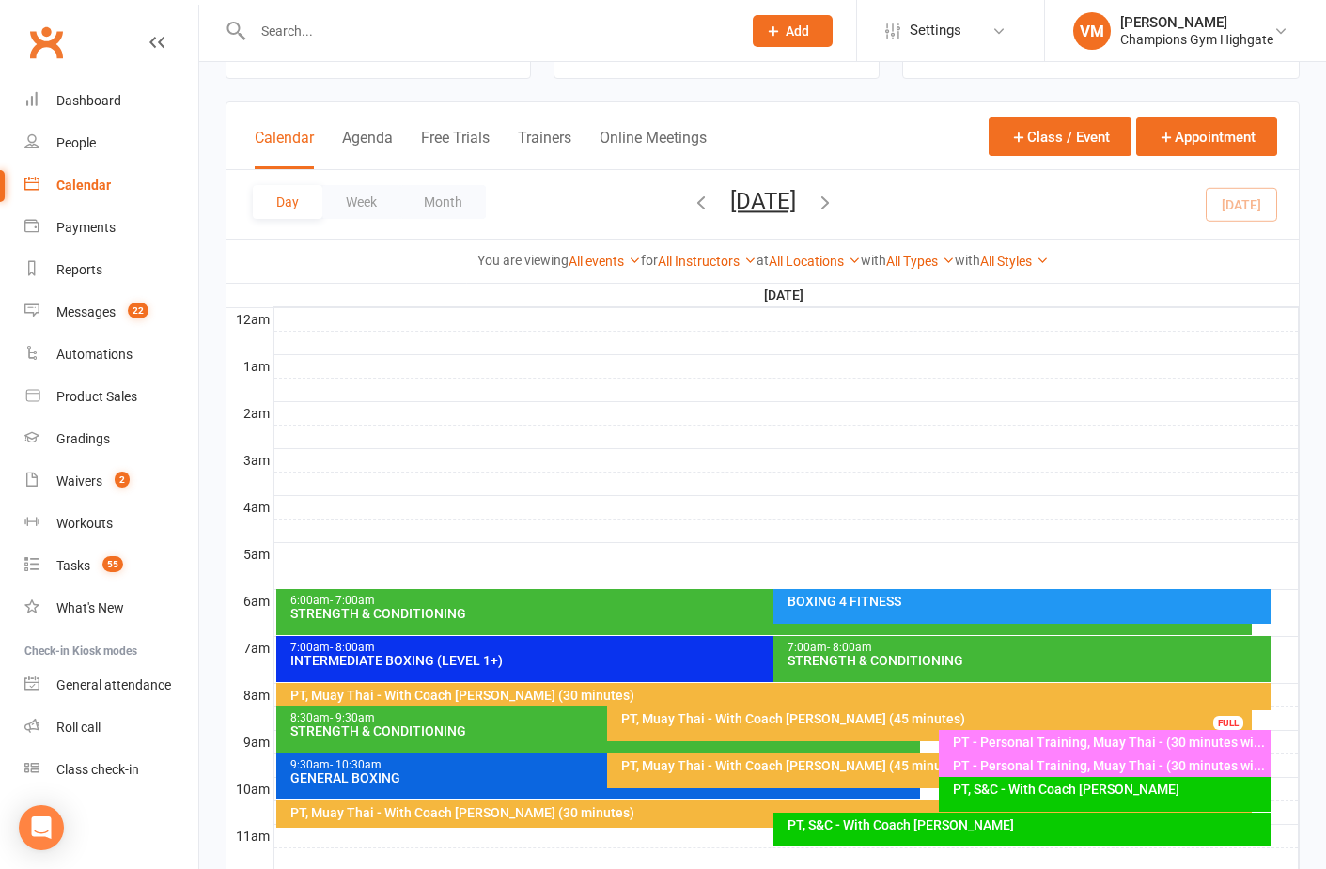
scroll to position [80, 0]
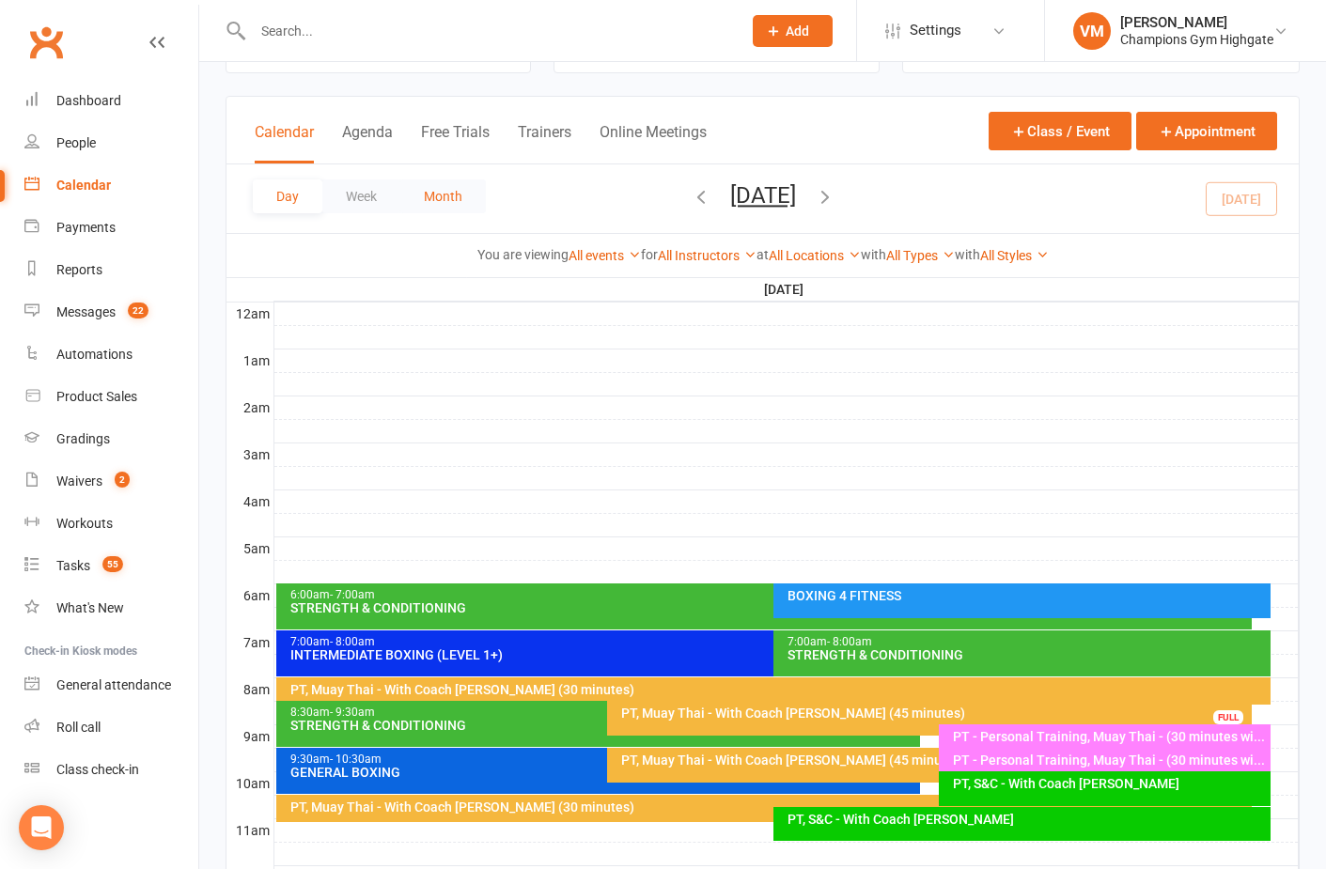
click at [437, 189] on button "Month" at bounding box center [443, 196] width 86 height 34
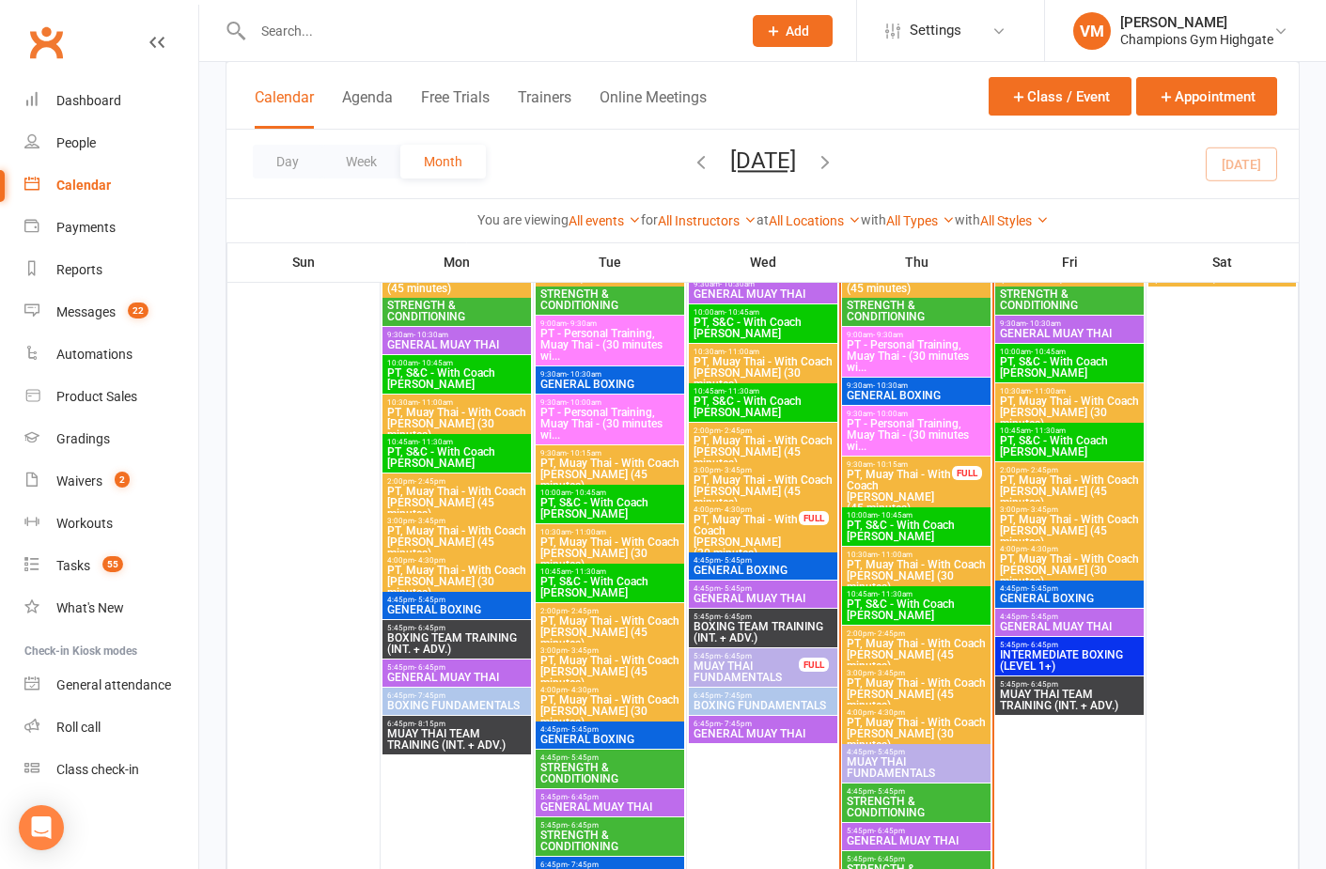
scroll to position [2337, 0]
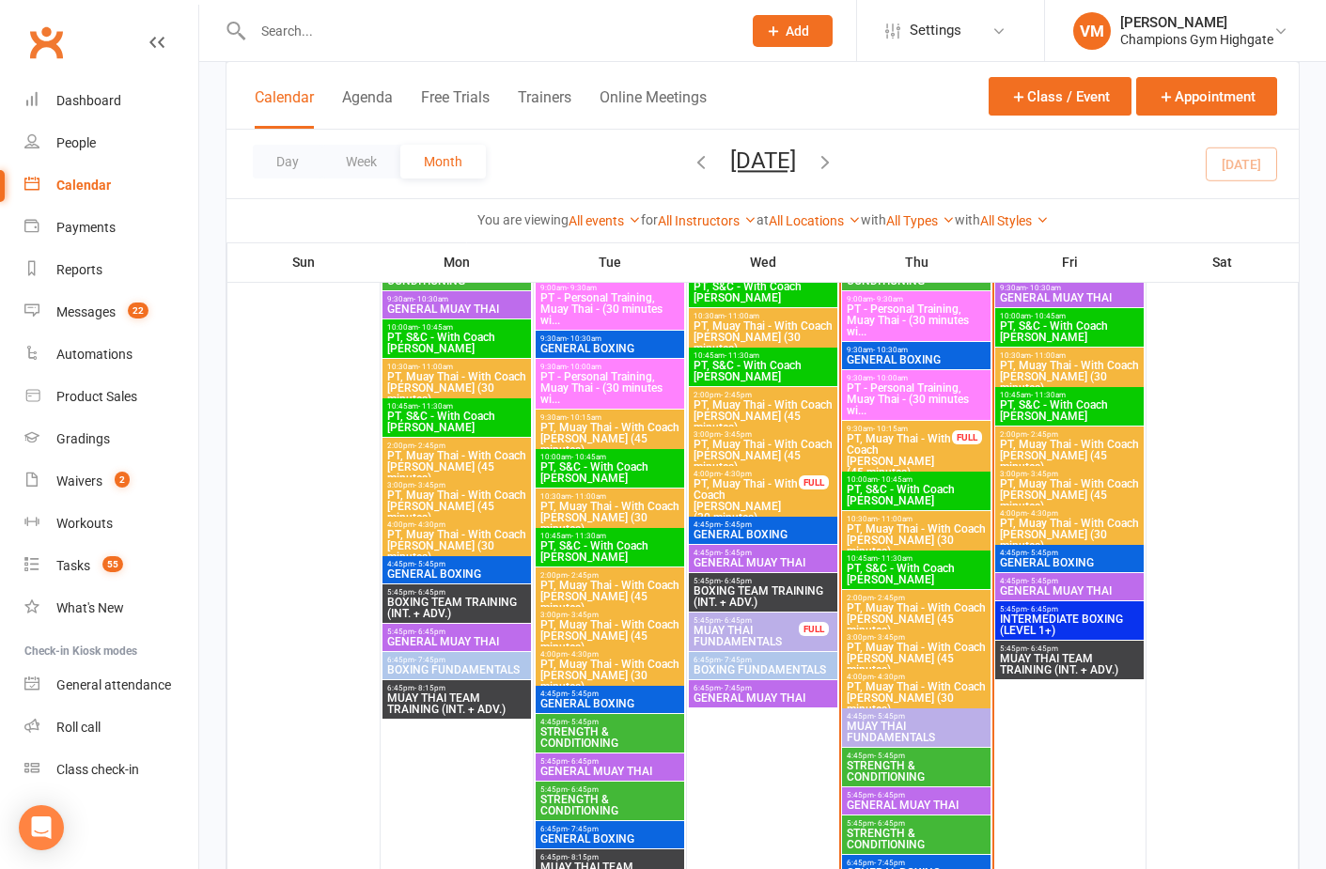
click at [915, 772] on span "STRENGTH & CONDITIONING" at bounding box center [916, 771] width 141 height 23
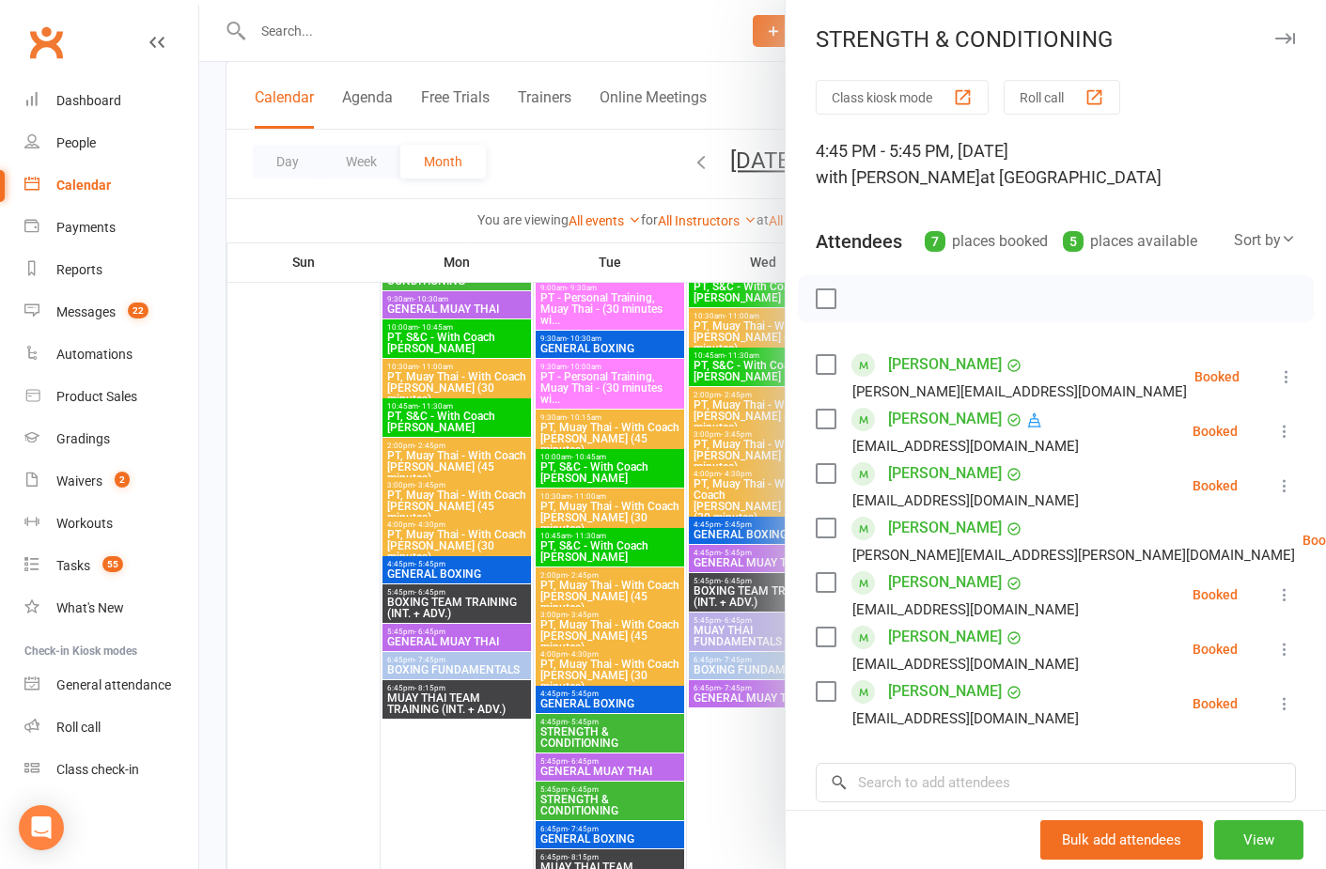
click at [764, 739] on div at bounding box center [762, 434] width 1127 height 869
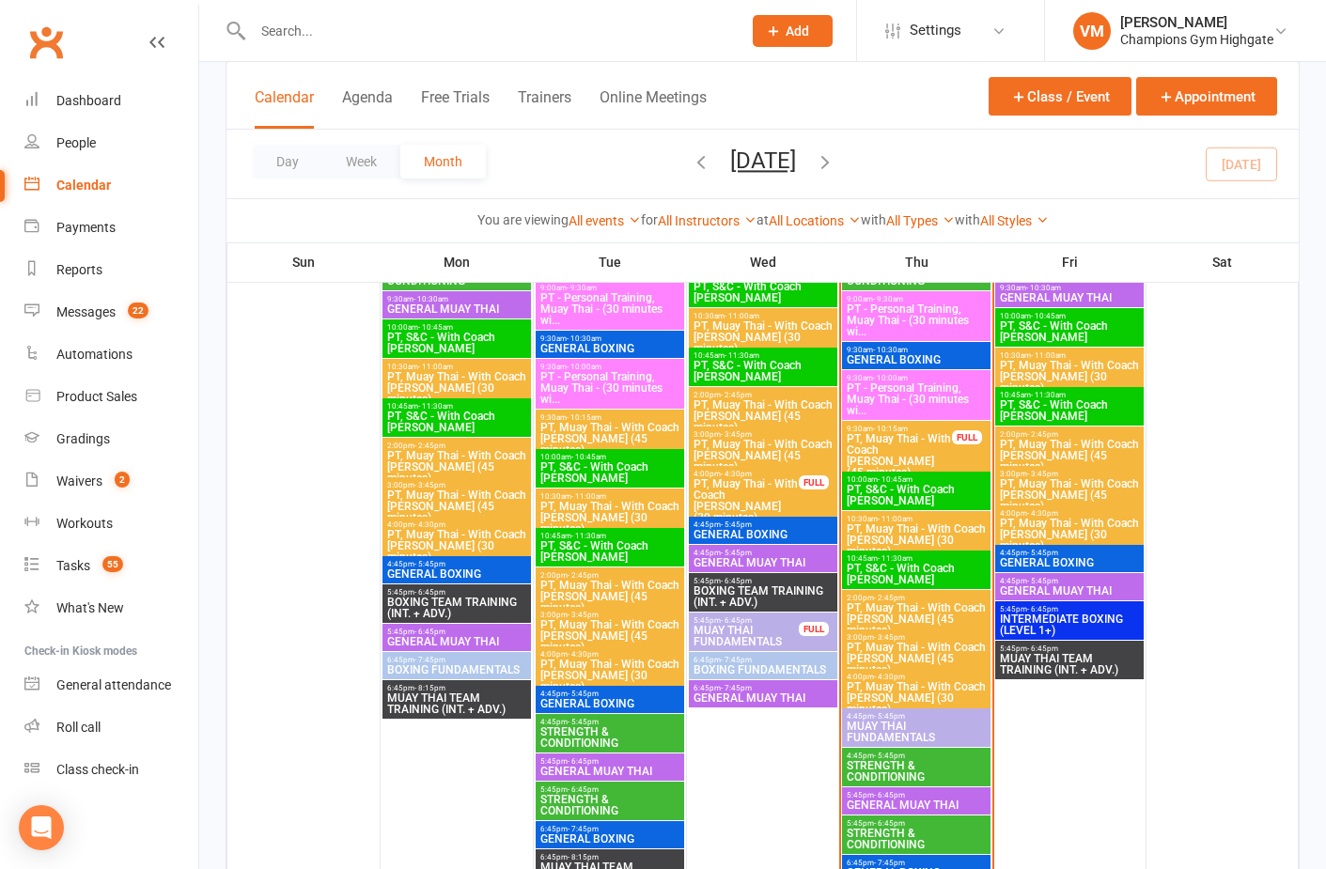
click at [874, 838] on span "STRENGTH & CONDITIONING" at bounding box center [916, 839] width 141 height 23
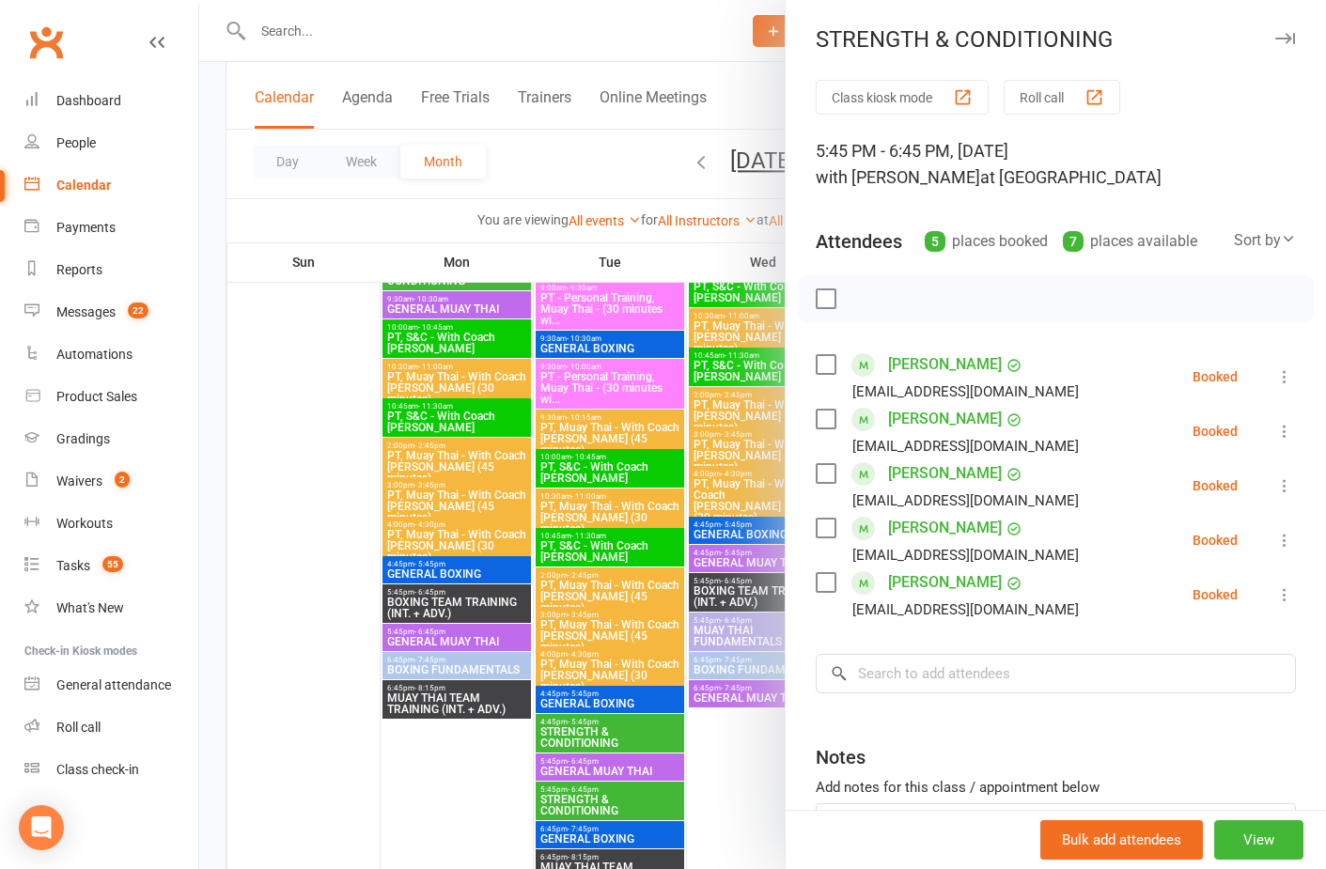
click at [755, 785] on div at bounding box center [762, 434] width 1127 height 869
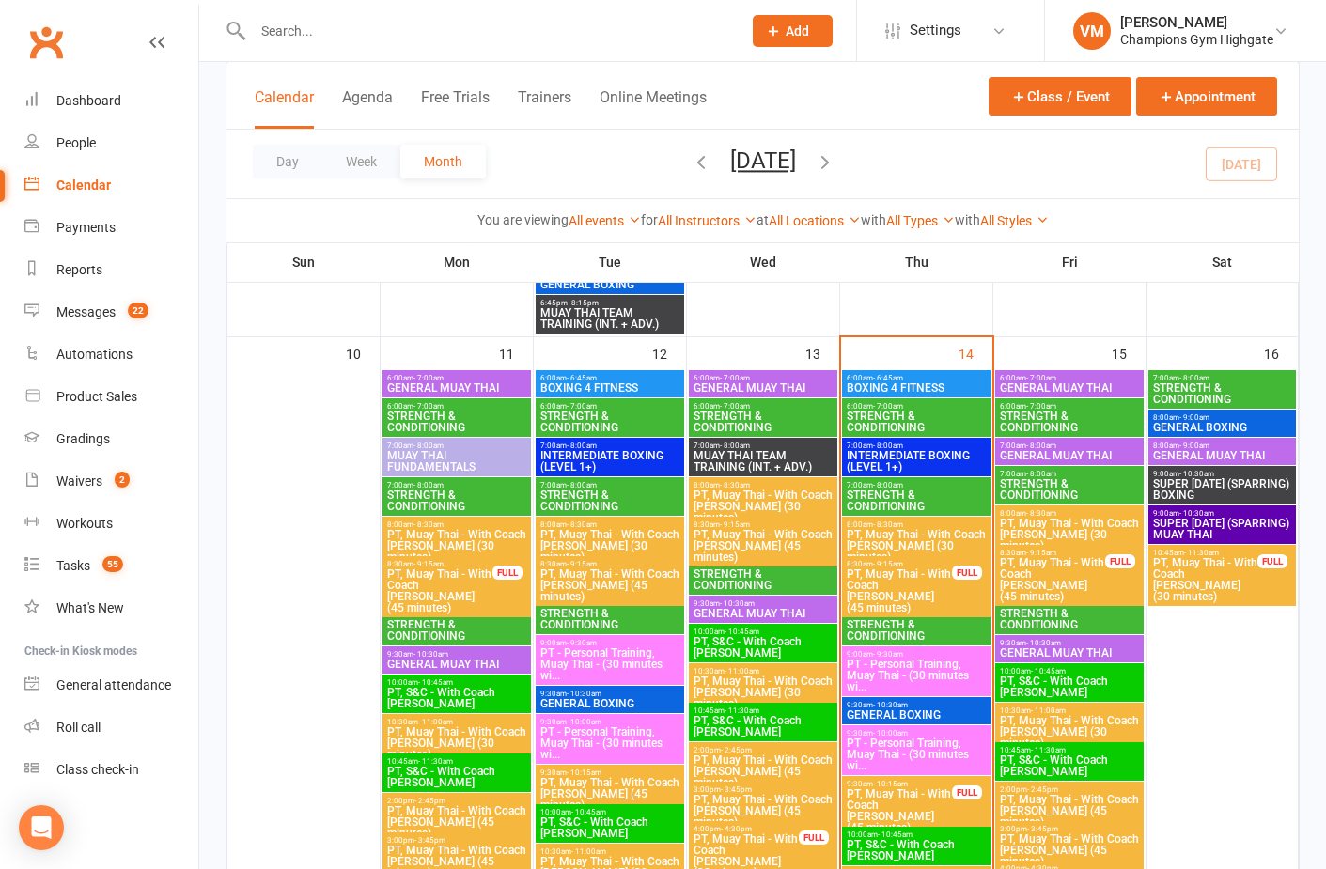
scroll to position [1972, 0]
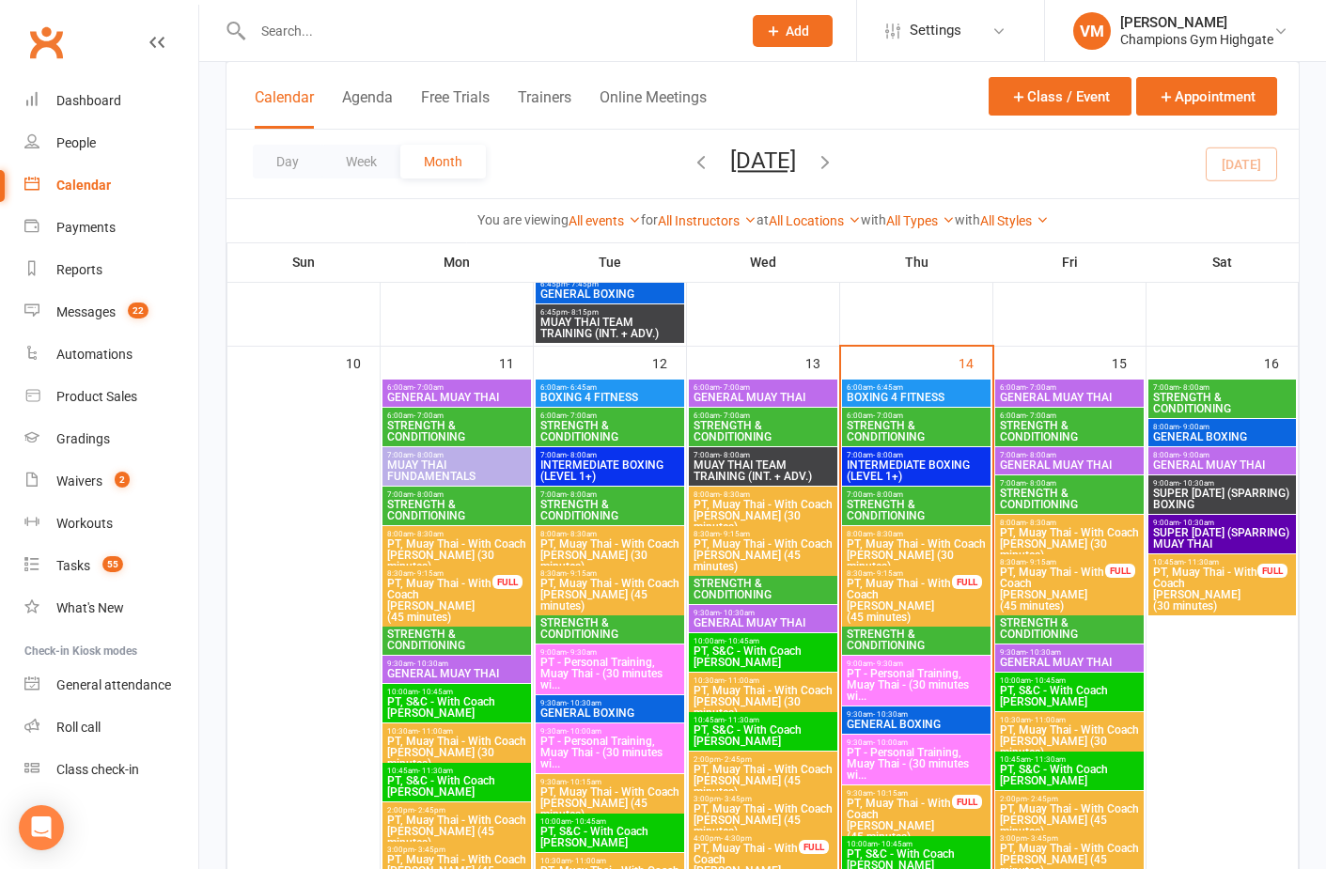
click at [1059, 420] on span "STRENGTH & CONDITIONING" at bounding box center [1069, 431] width 141 height 23
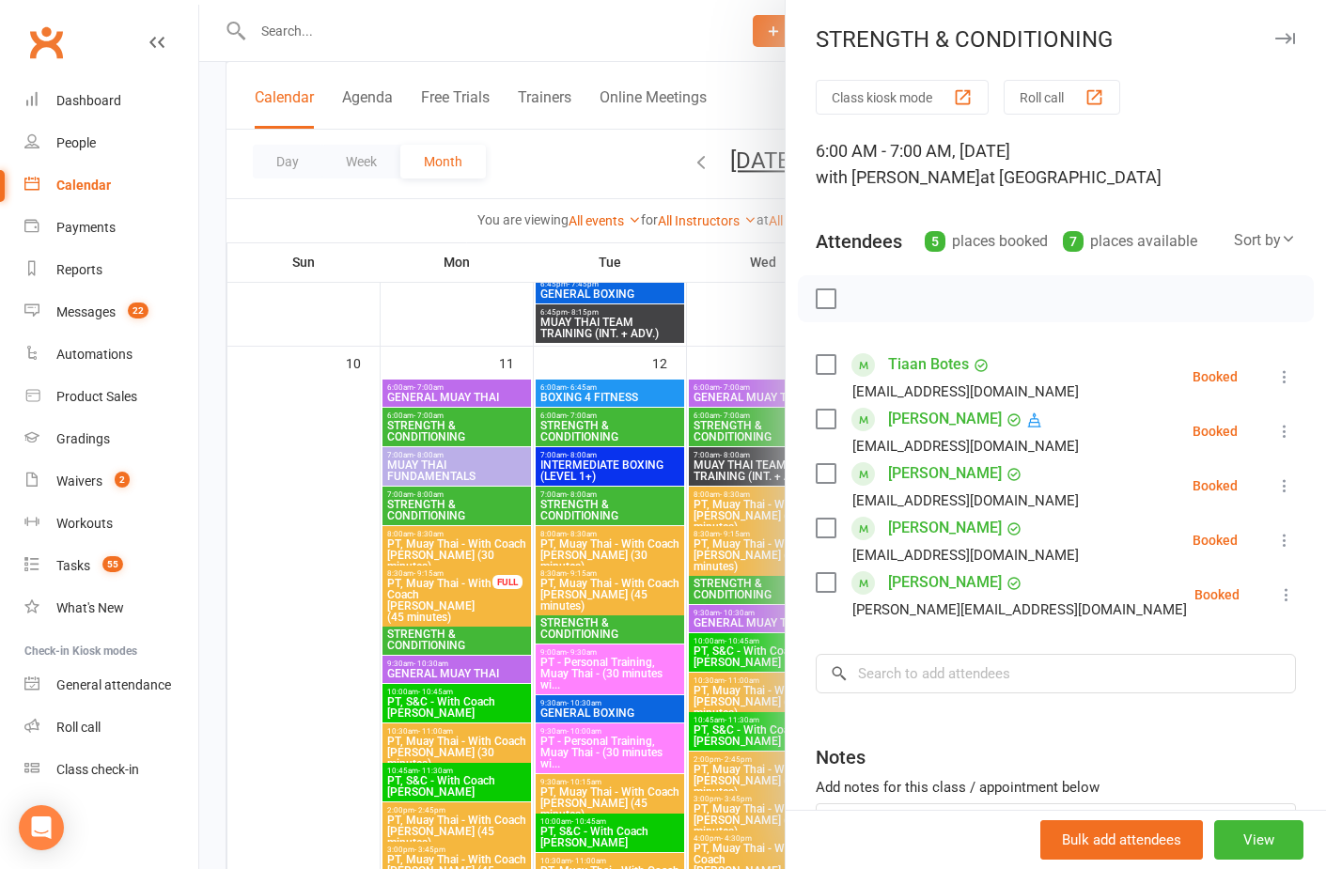
click at [740, 335] on div at bounding box center [762, 434] width 1127 height 869
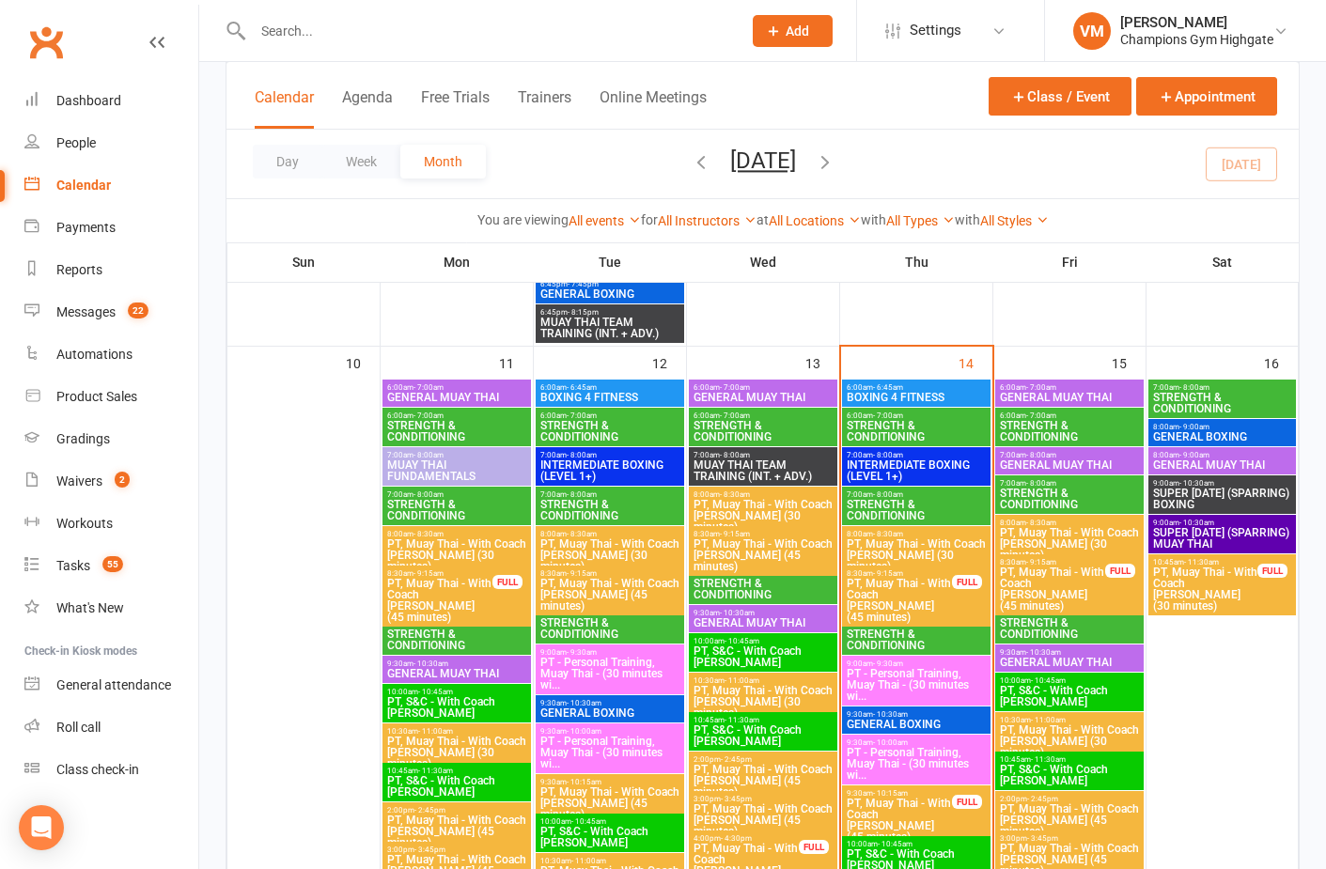
click at [1033, 482] on span "- 8:00am" at bounding box center [1041, 483] width 30 height 8
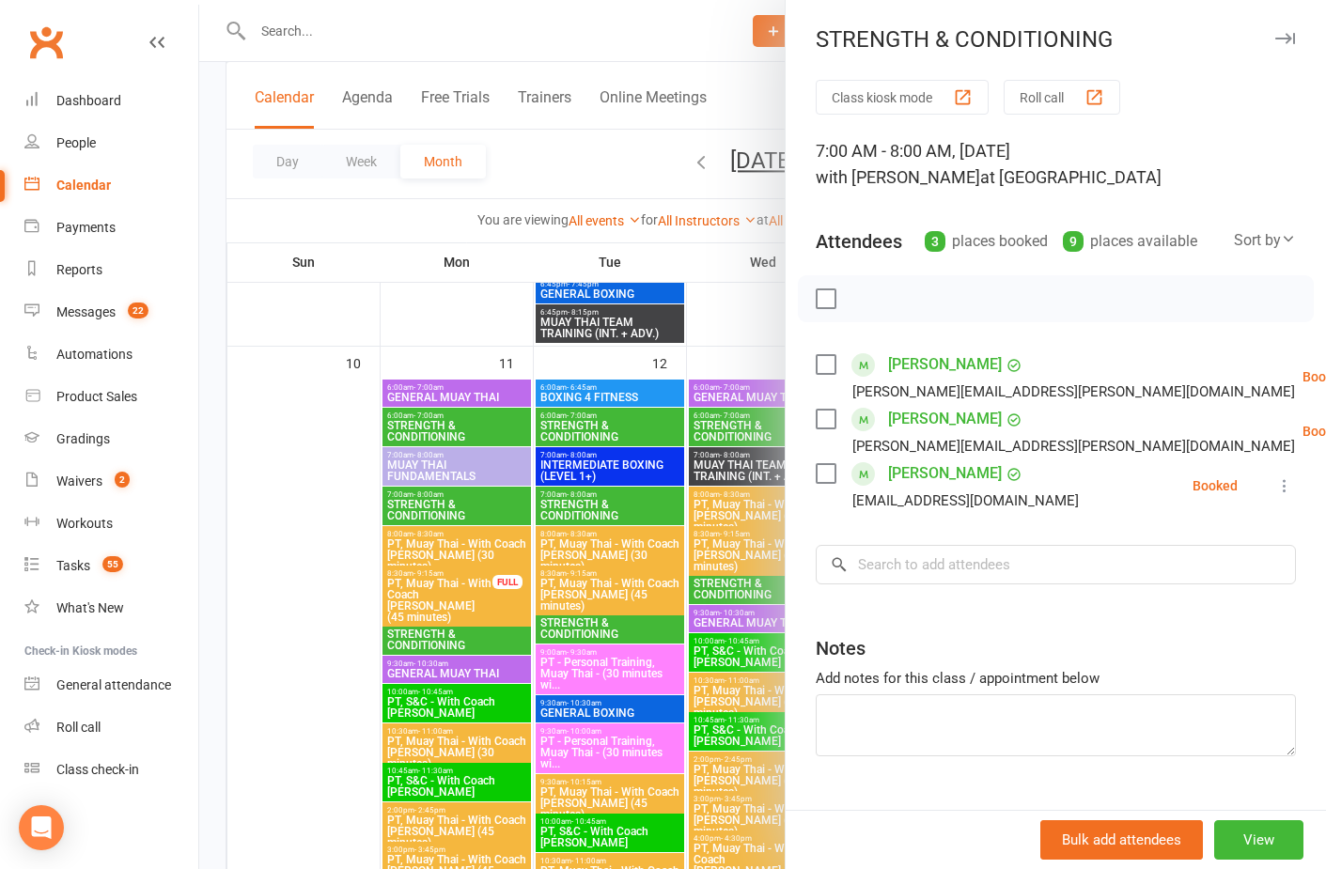
click at [744, 345] on div at bounding box center [762, 434] width 1127 height 869
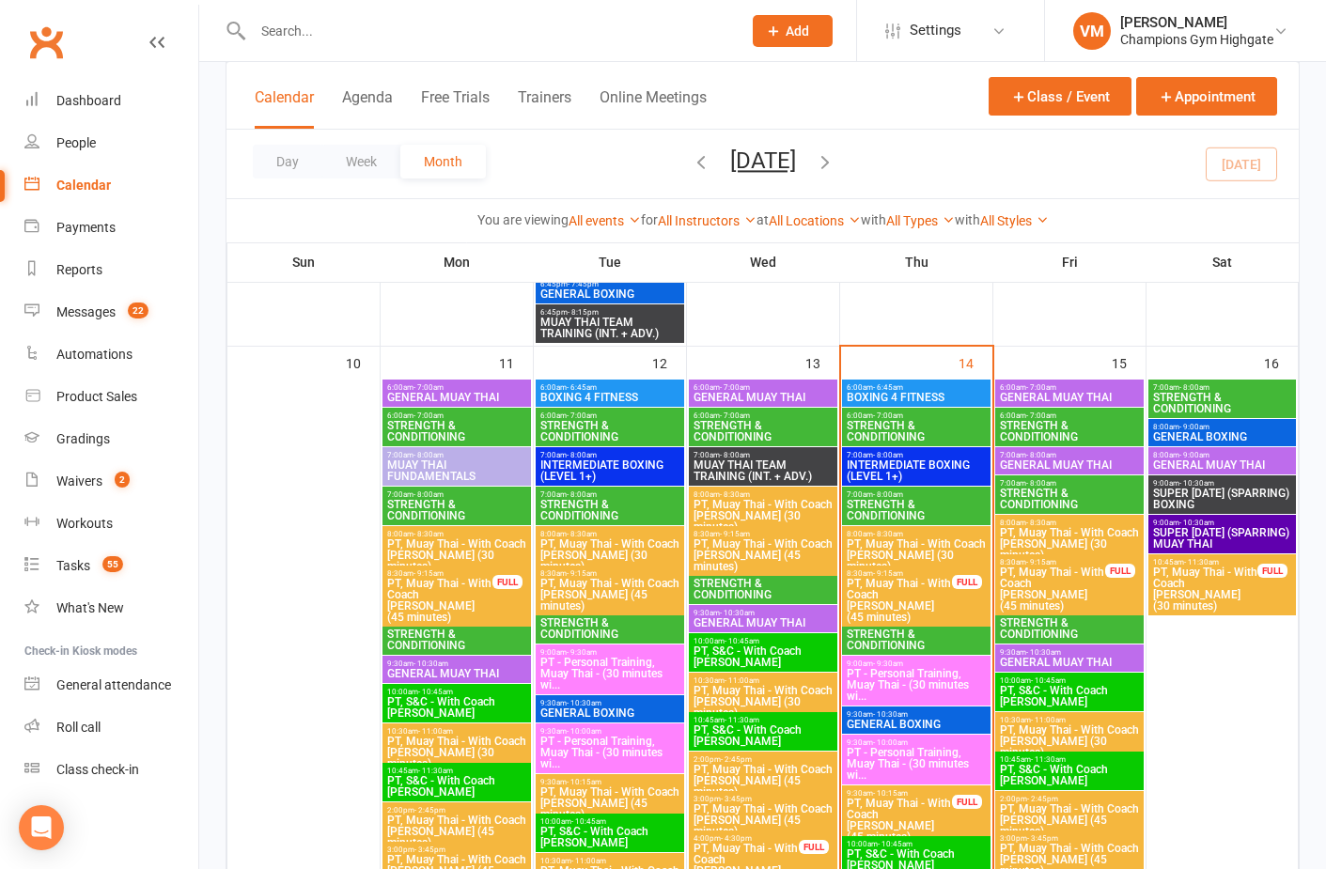
click at [1045, 629] on span "STRENGTH & CONDITIONING" at bounding box center [1069, 628] width 141 height 23
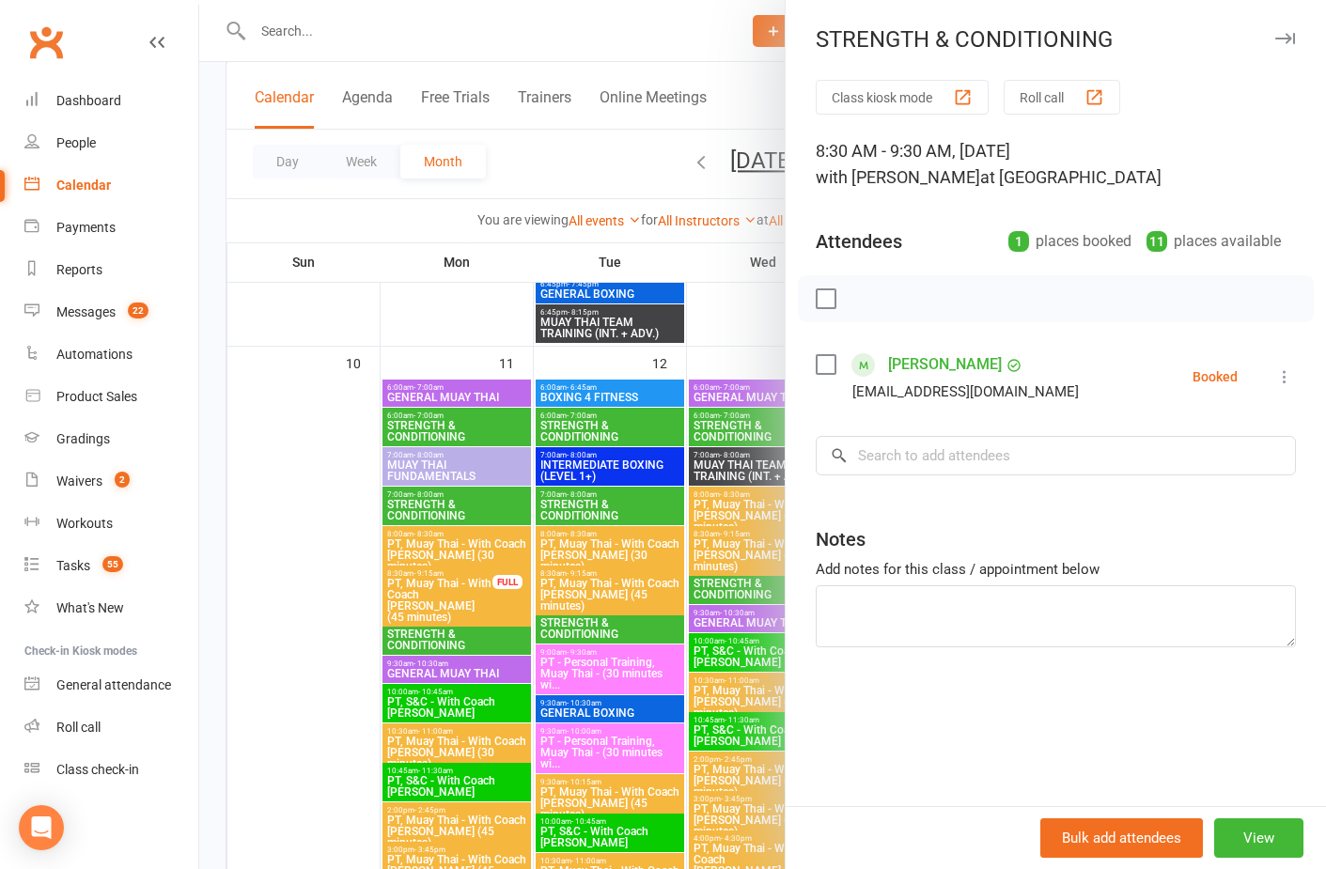
click at [776, 332] on div at bounding box center [762, 434] width 1127 height 869
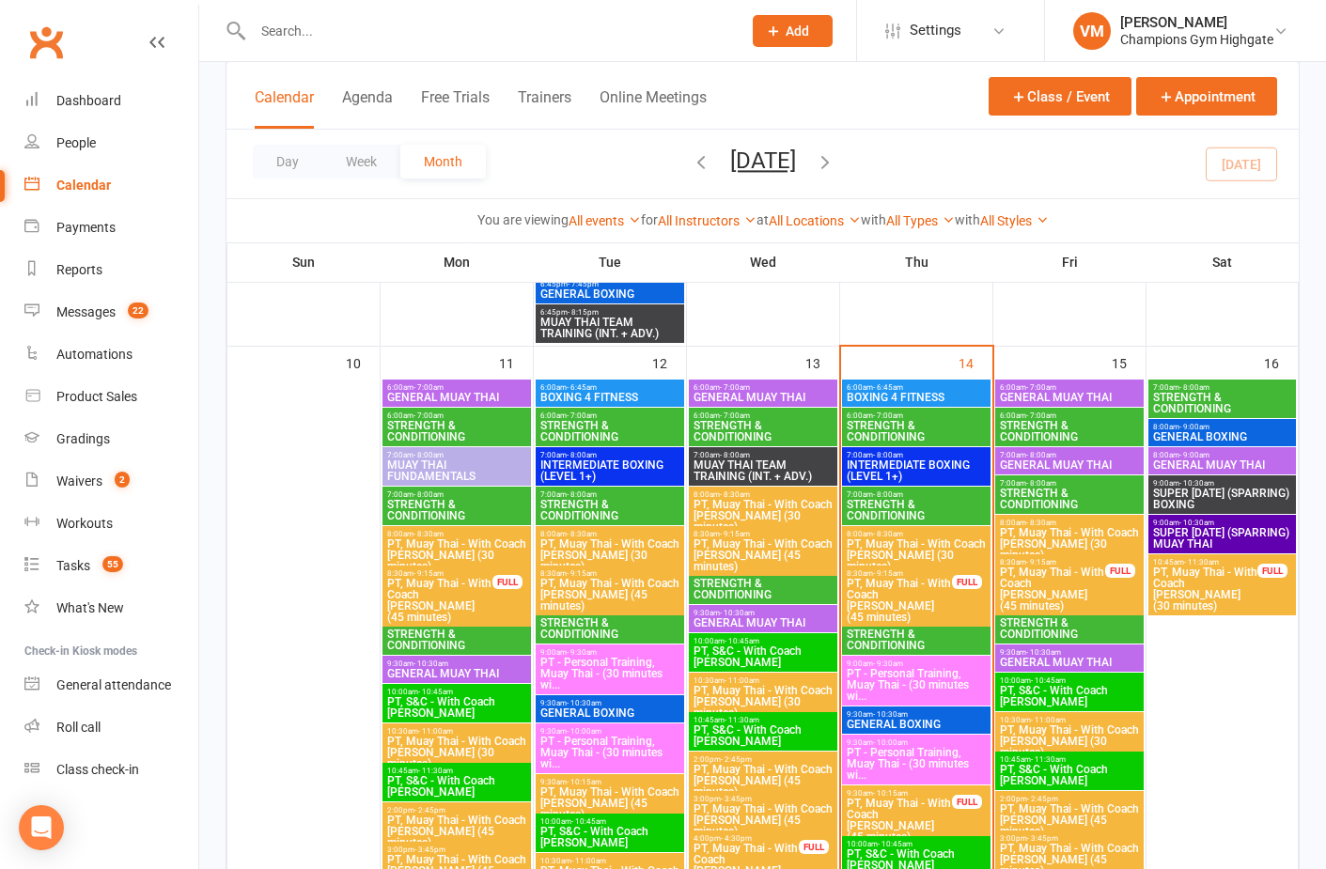
click at [1222, 404] on span "STRENGTH & CONDITIONING" at bounding box center [1222, 403] width 140 height 23
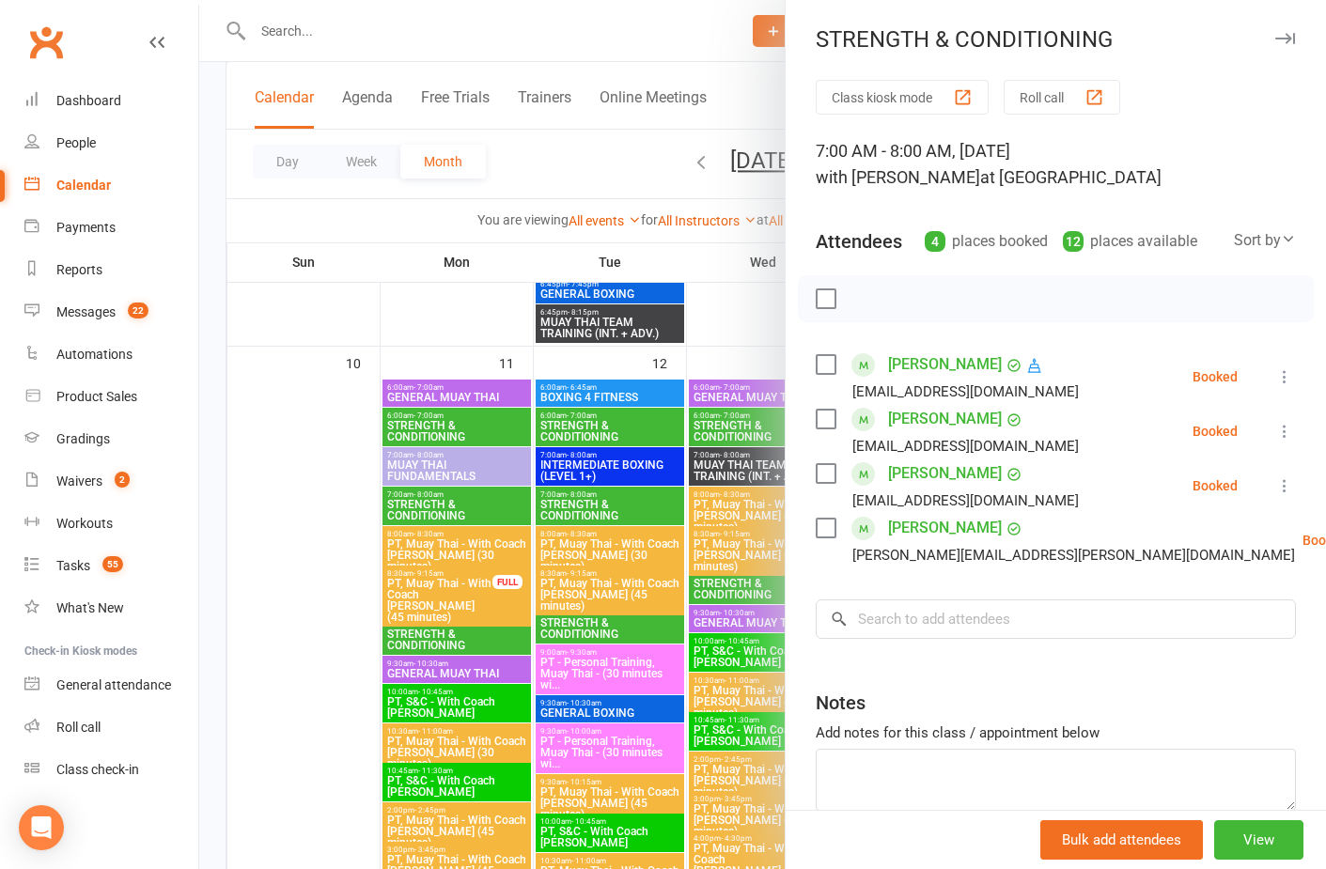
click at [969, 477] on link "Sokunthea Kruy" at bounding box center [945, 474] width 114 height 30
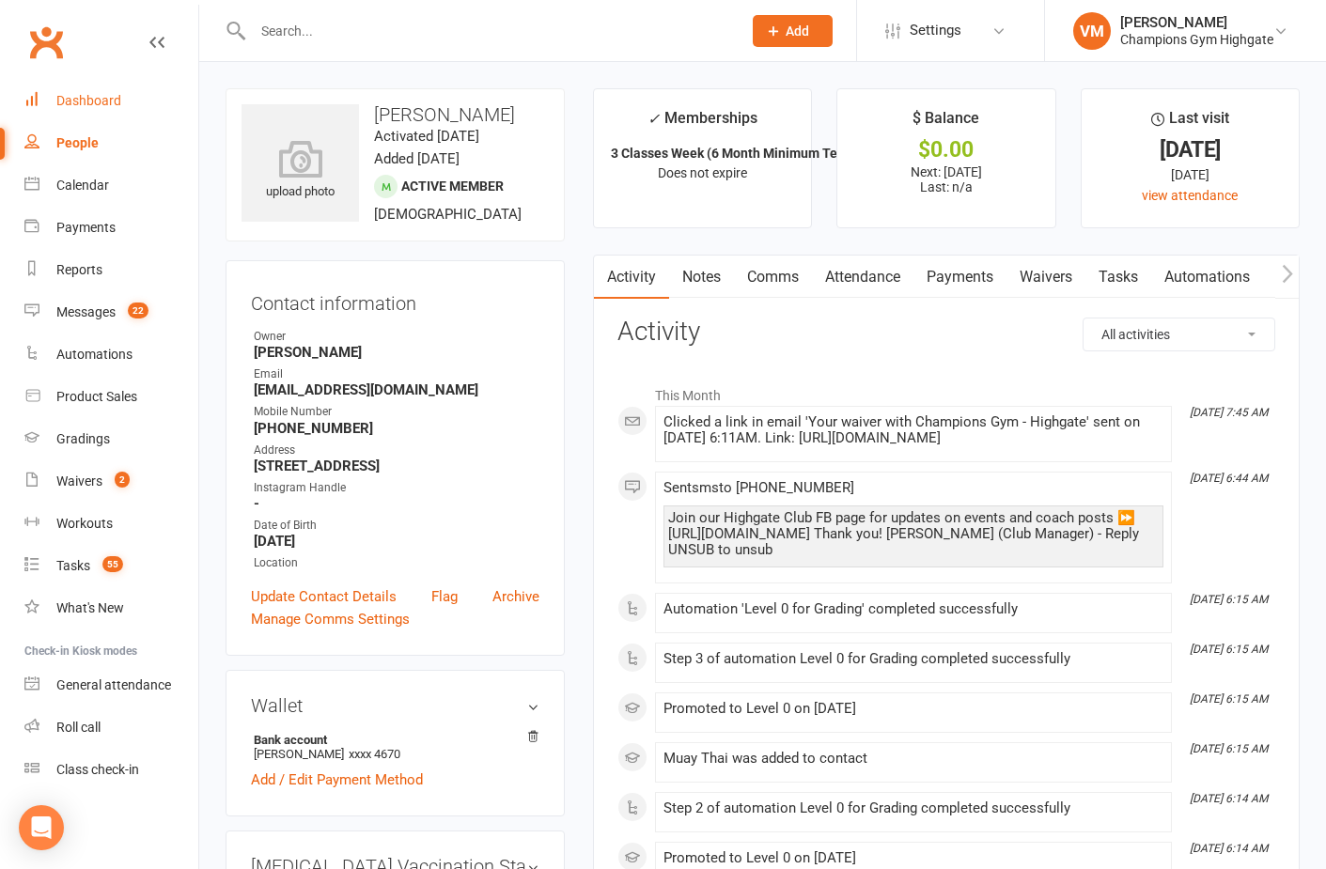
click at [94, 93] on div "Dashboard" at bounding box center [88, 100] width 65 height 15
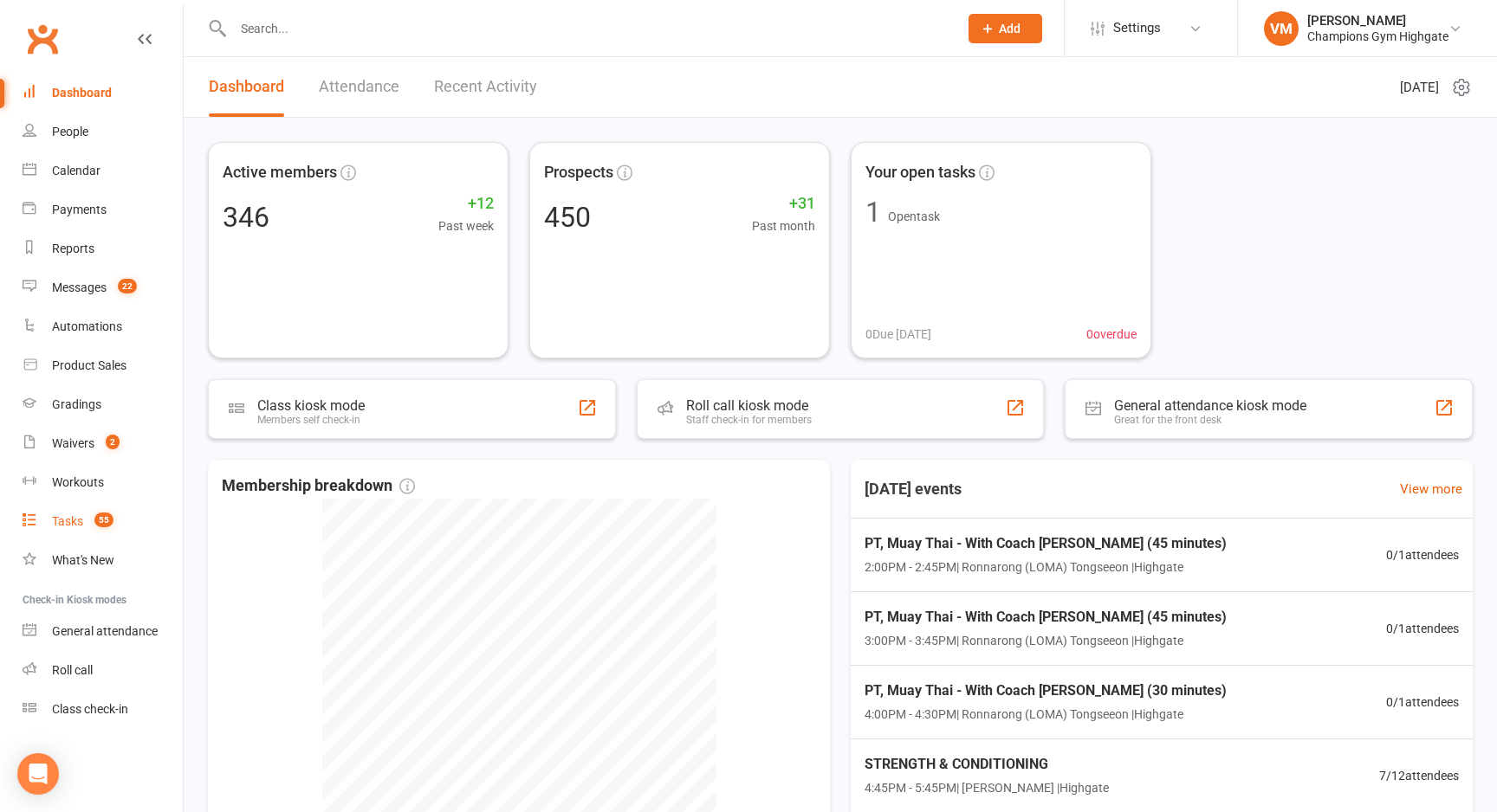
click at [88, 512] on link "Tasks 55" at bounding box center [102, 522] width 160 height 39
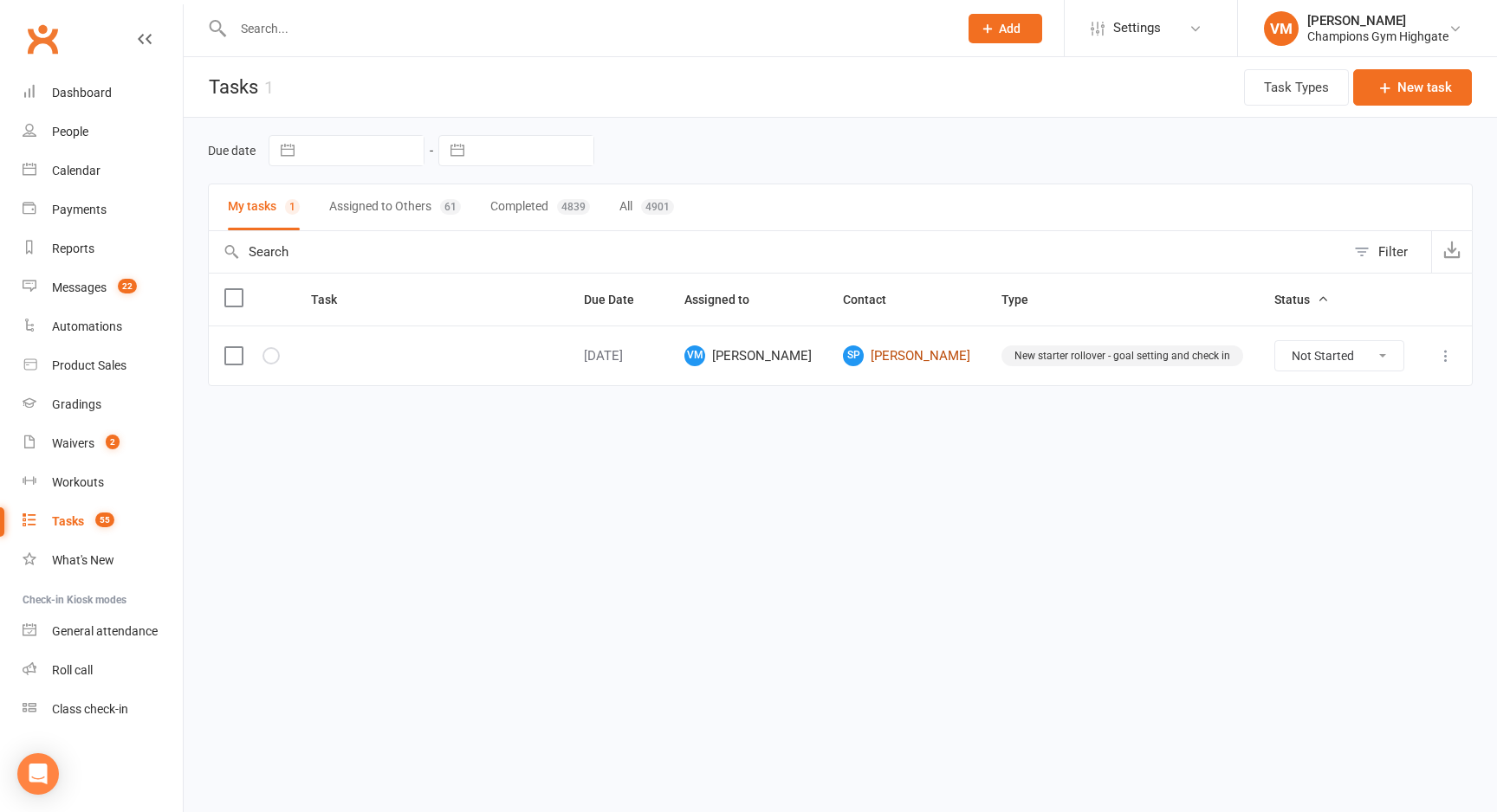
click at [949, 354] on link "SP Sebastian Pearey" at bounding box center [906, 356] width 127 height 21
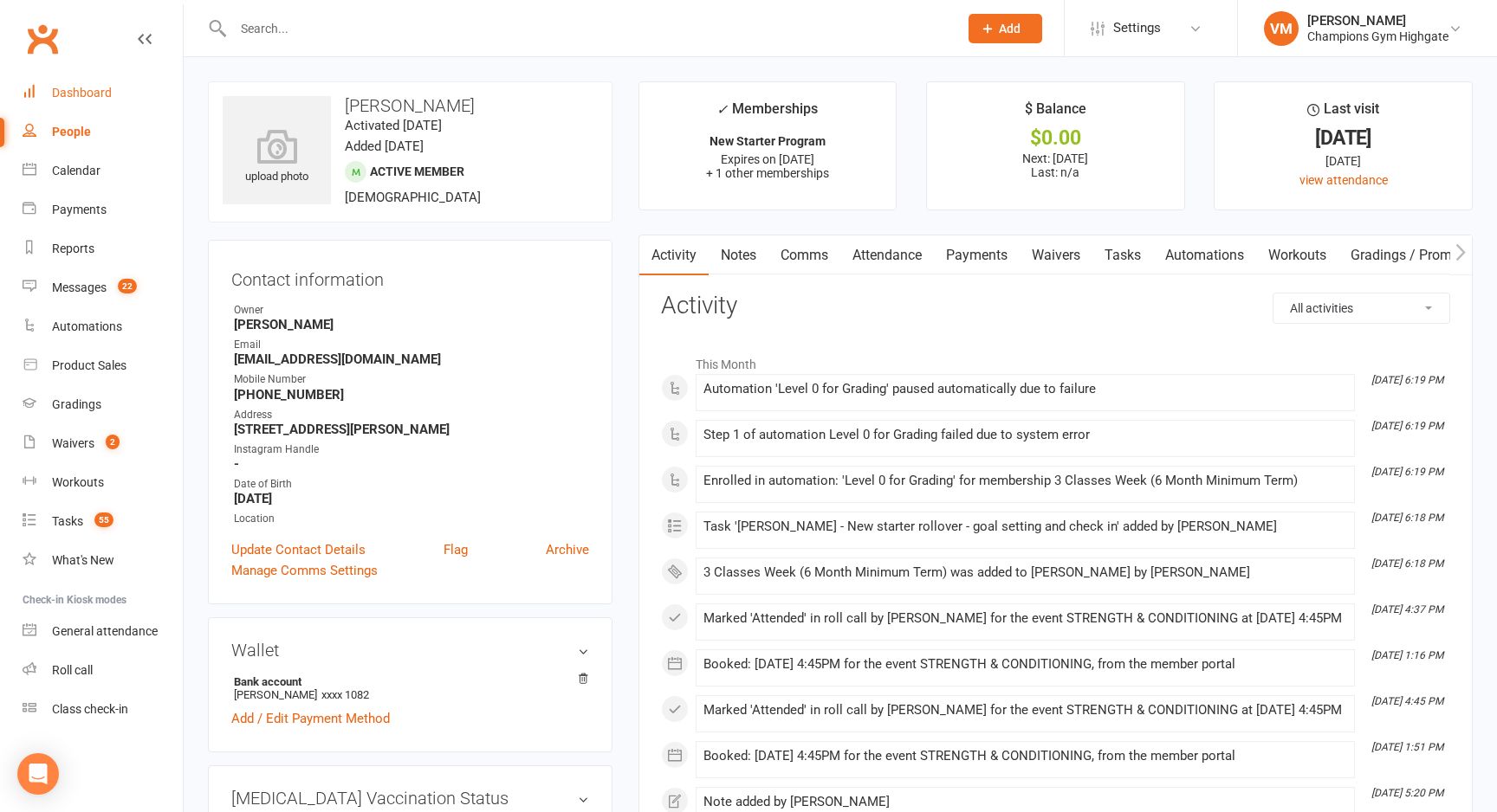
click at [116, 93] on link "Dashboard" at bounding box center [102, 93] width 160 height 39
